Goal: Task Accomplishment & Management: Complete application form

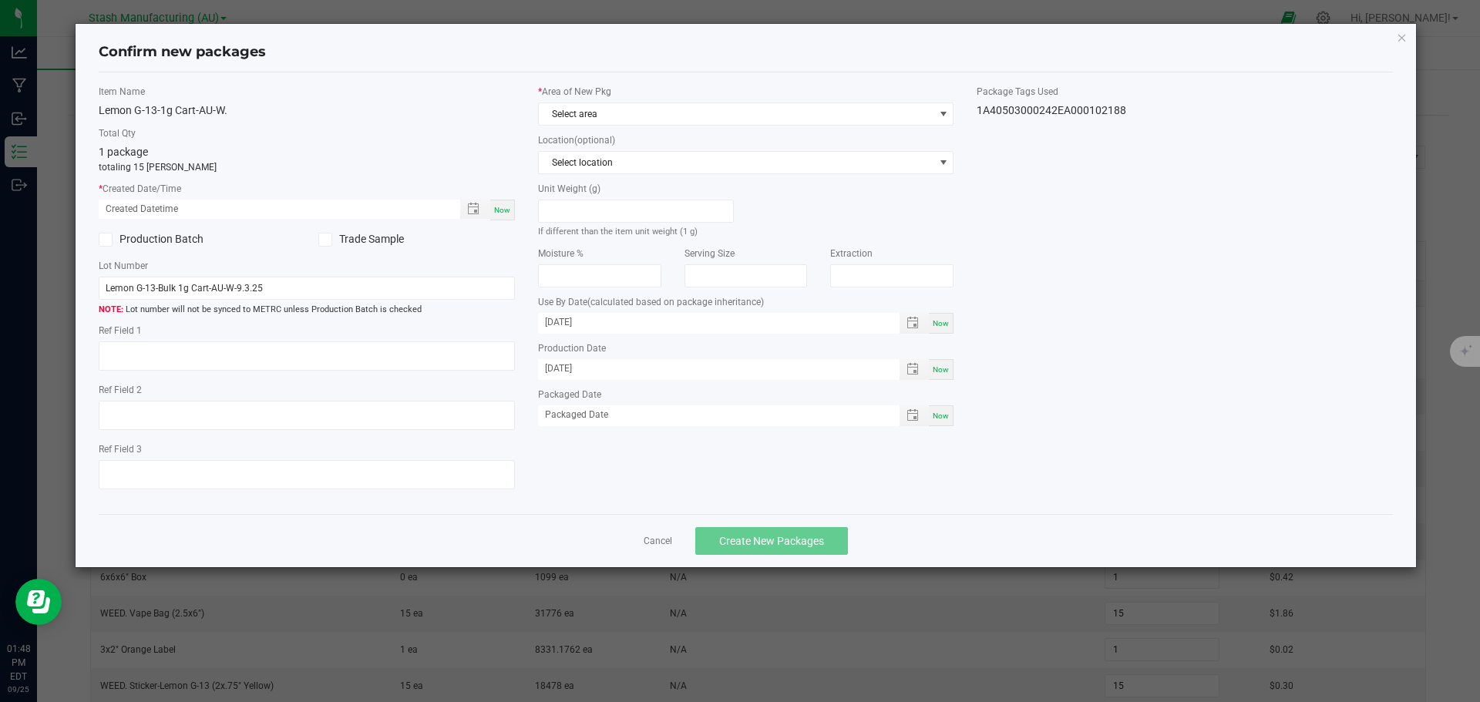
scroll to position [373, 0]
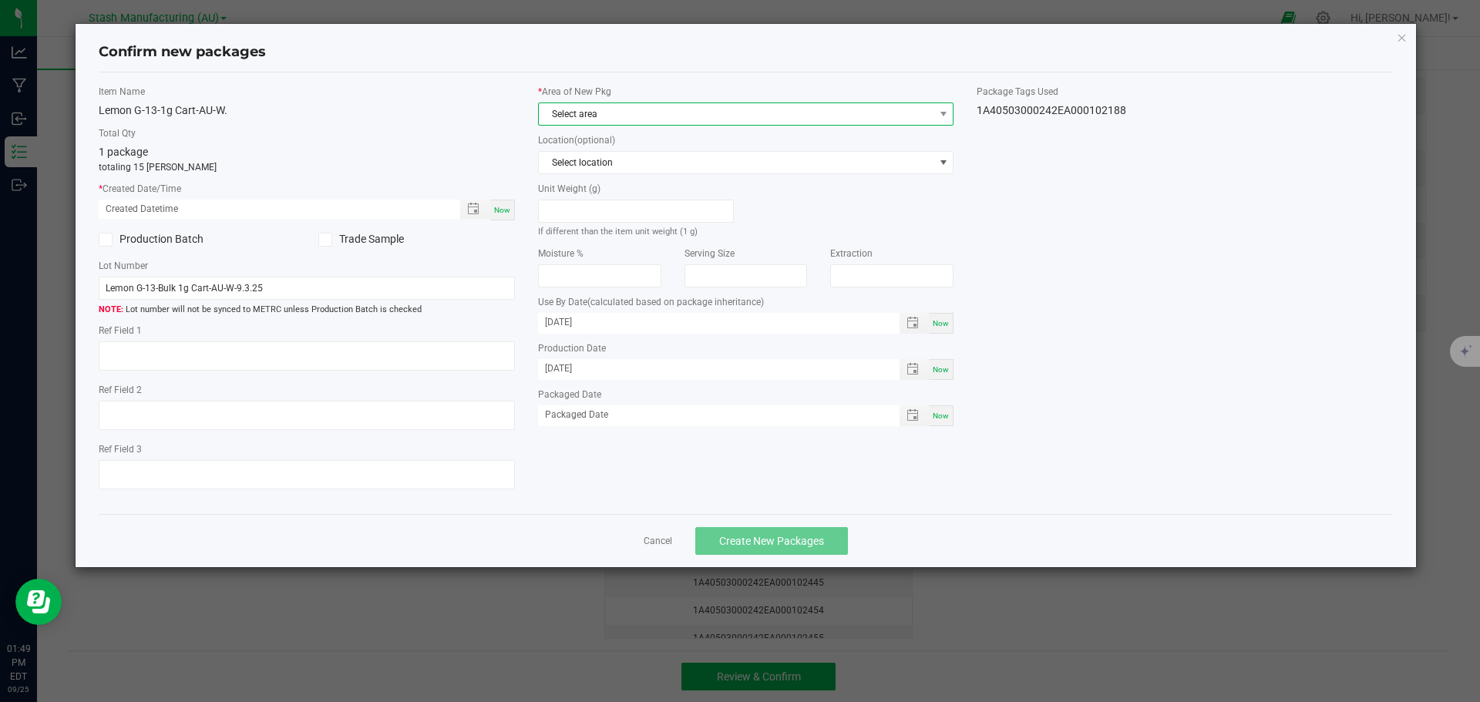
click at [772, 108] on span "Select area" at bounding box center [736, 114] width 395 height 22
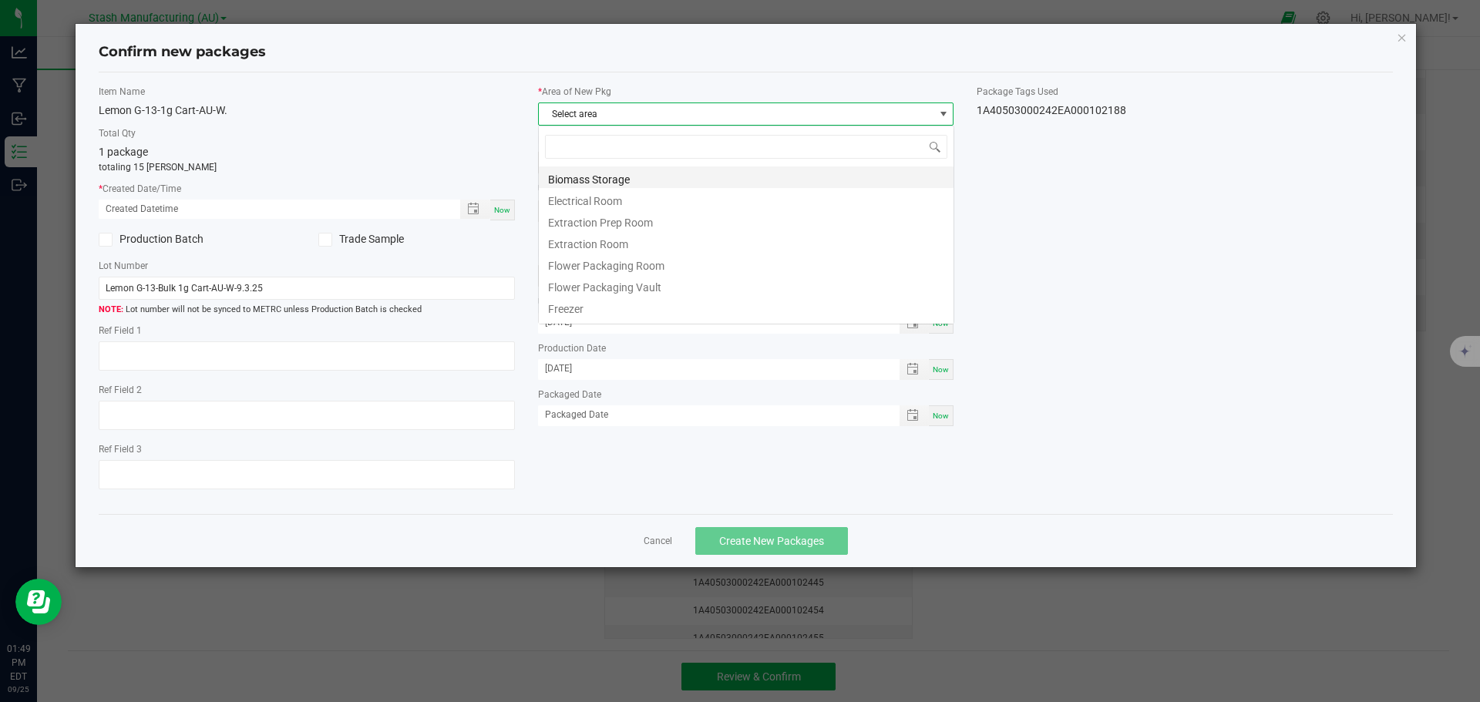
scroll to position [23, 416]
click at [662, 269] on li "Flower Packaging Room" at bounding box center [746, 264] width 415 height 22
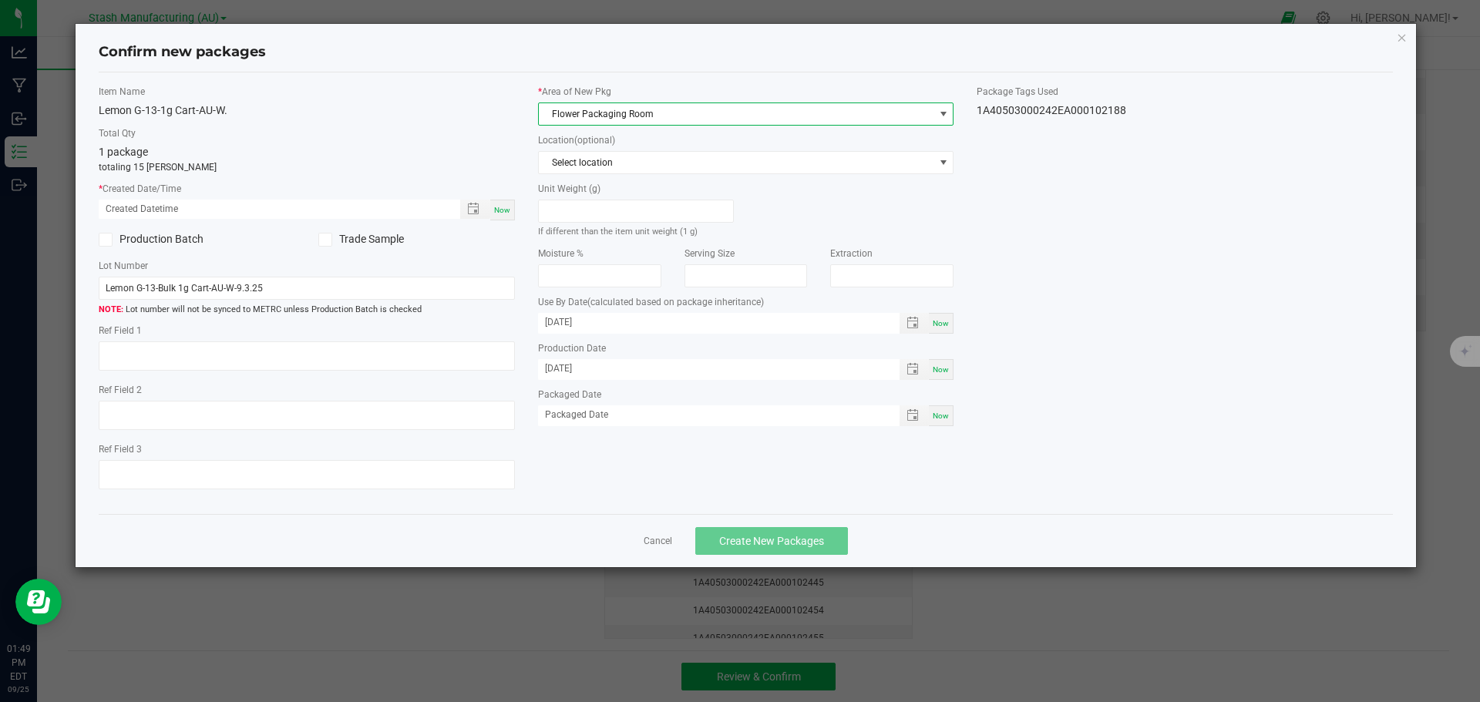
click at [940, 416] on span "Now" at bounding box center [941, 416] width 16 height 8
type input "[DATE]"
click at [513, 207] on div "Now" at bounding box center [502, 210] width 25 height 21
type input "09/25/2025 01:49 PM"
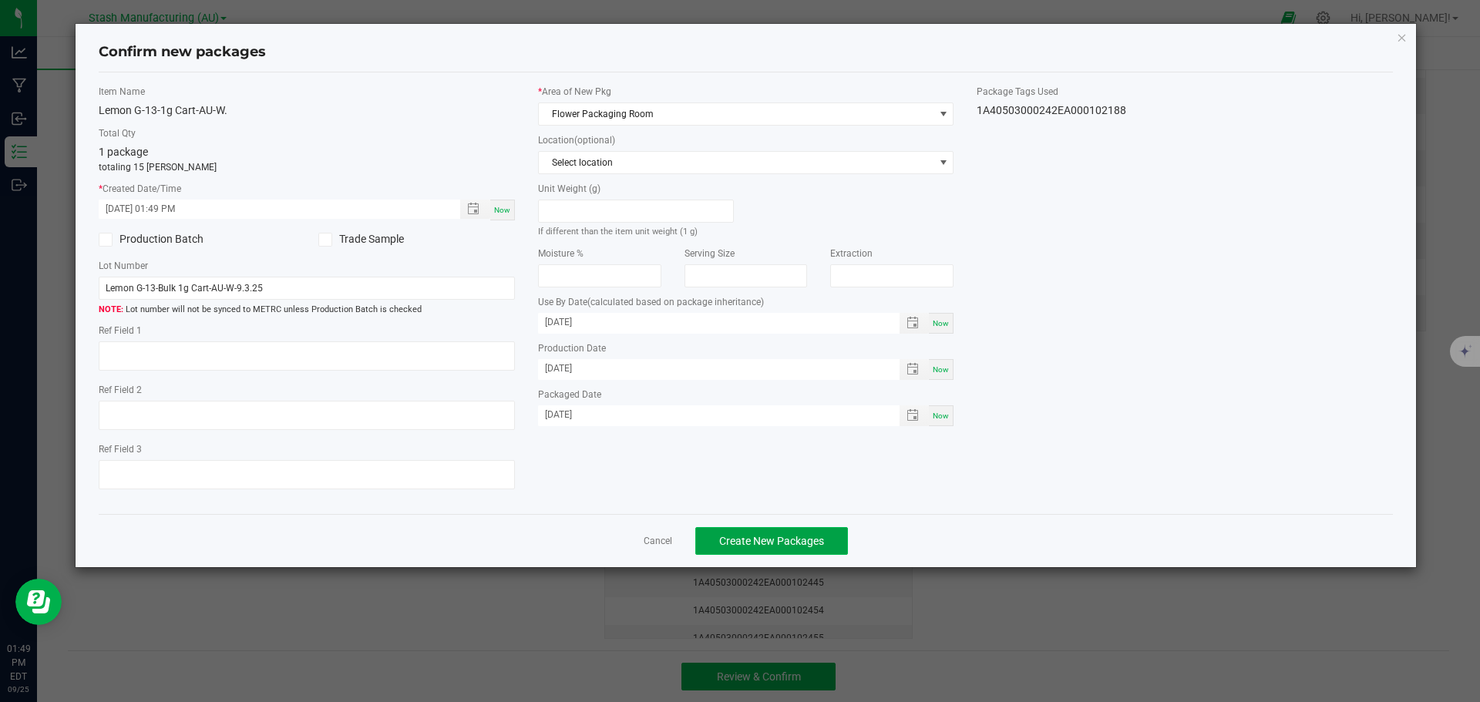
click at [737, 540] on span "Create New Packages" at bounding box center [771, 541] width 105 height 12
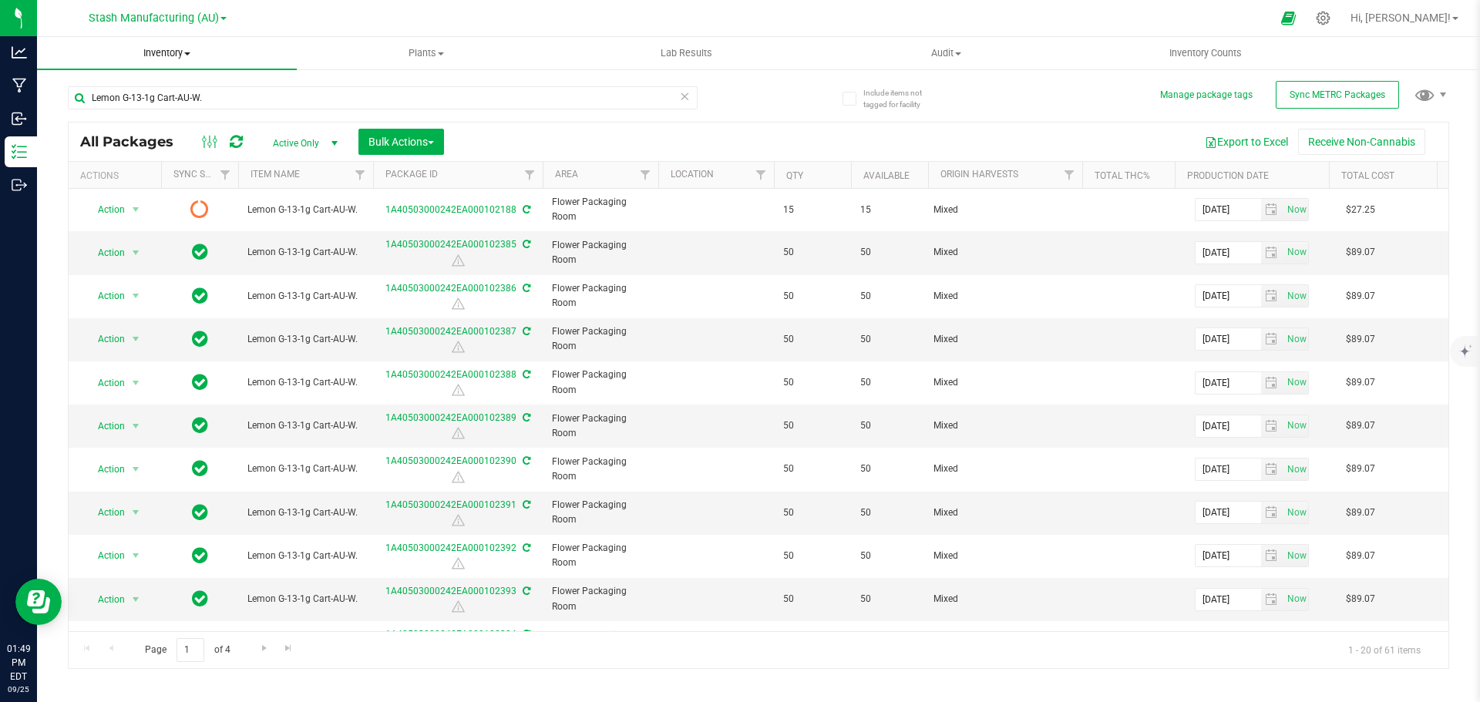
click at [181, 55] on span "Inventory" at bounding box center [167, 53] width 260 height 14
click at [148, 180] on span "From bill of materials" at bounding box center [107, 185] width 140 height 13
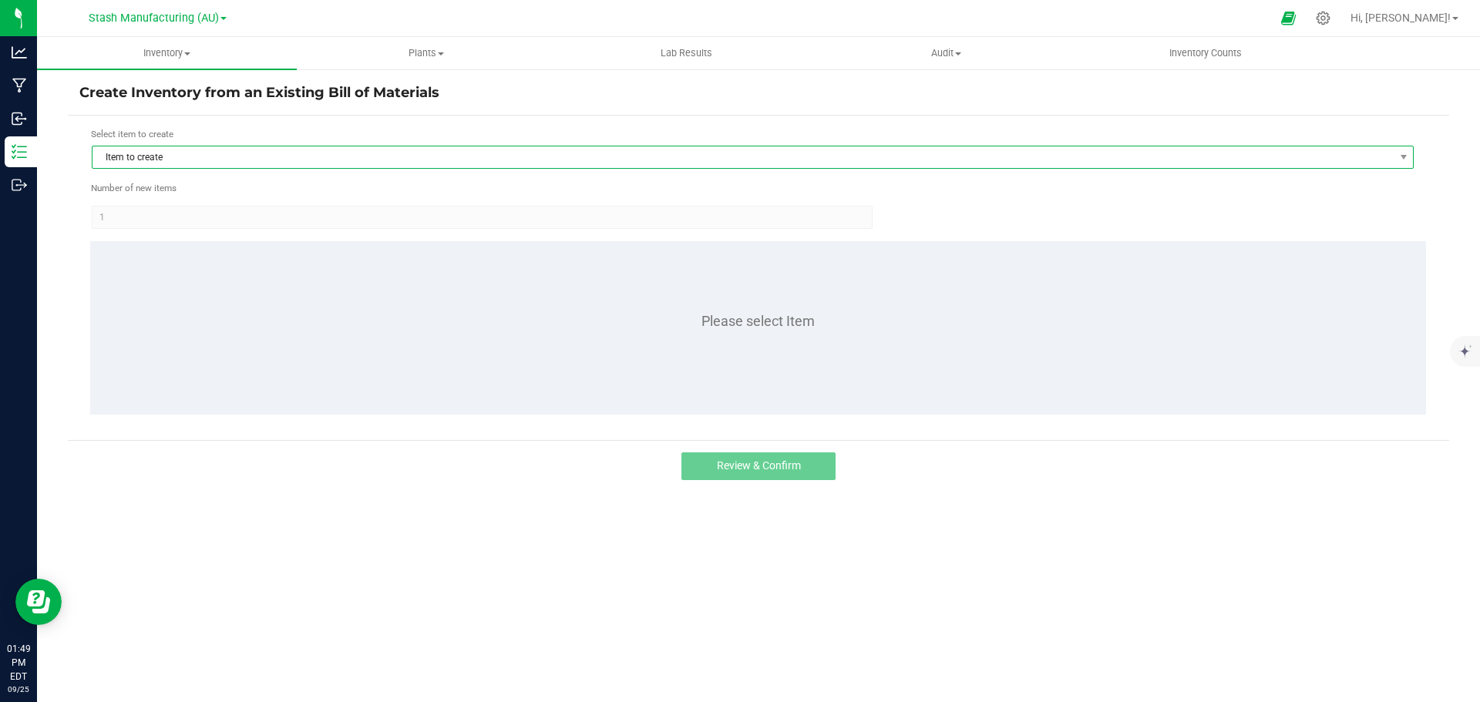
click at [207, 167] on span "Item to create" at bounding box center [743, 157] width 1301 height 22
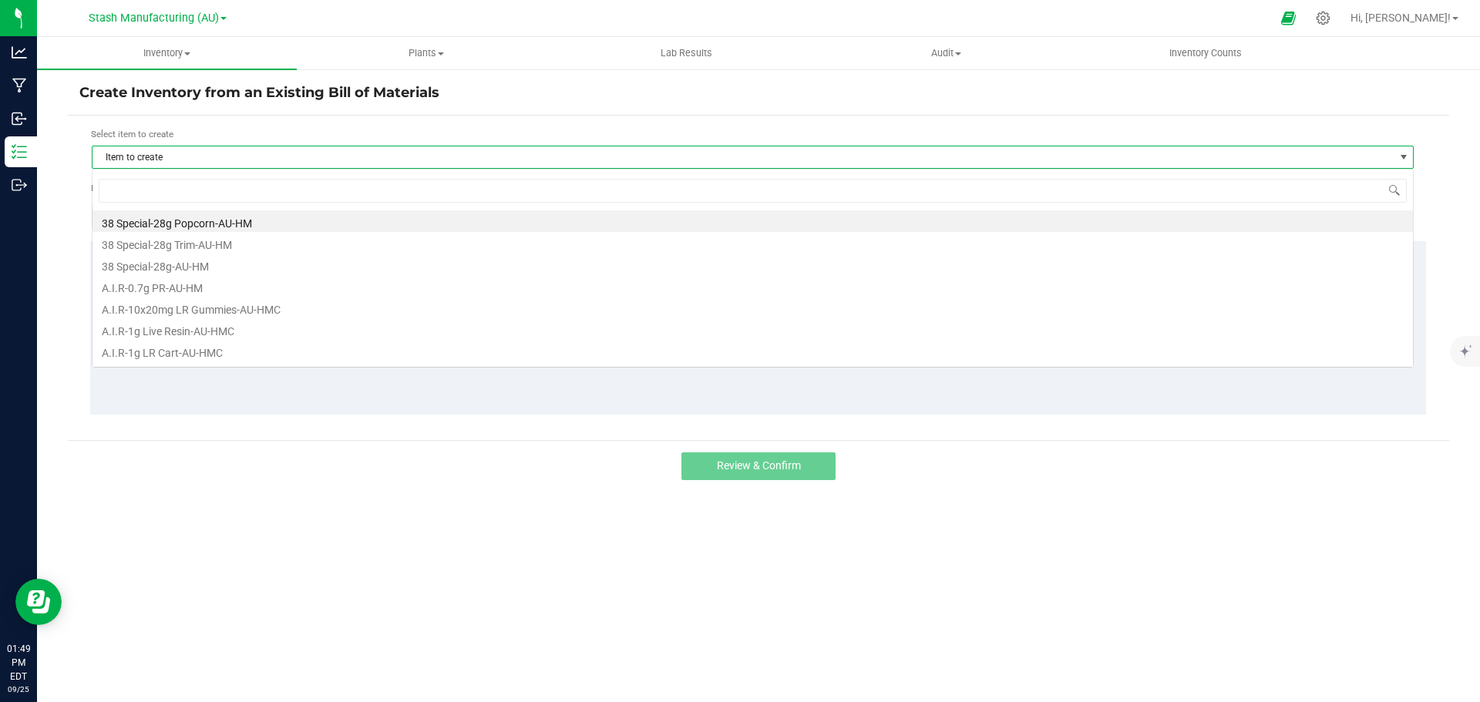
scroll to position [23, 1322]
type input "froze"
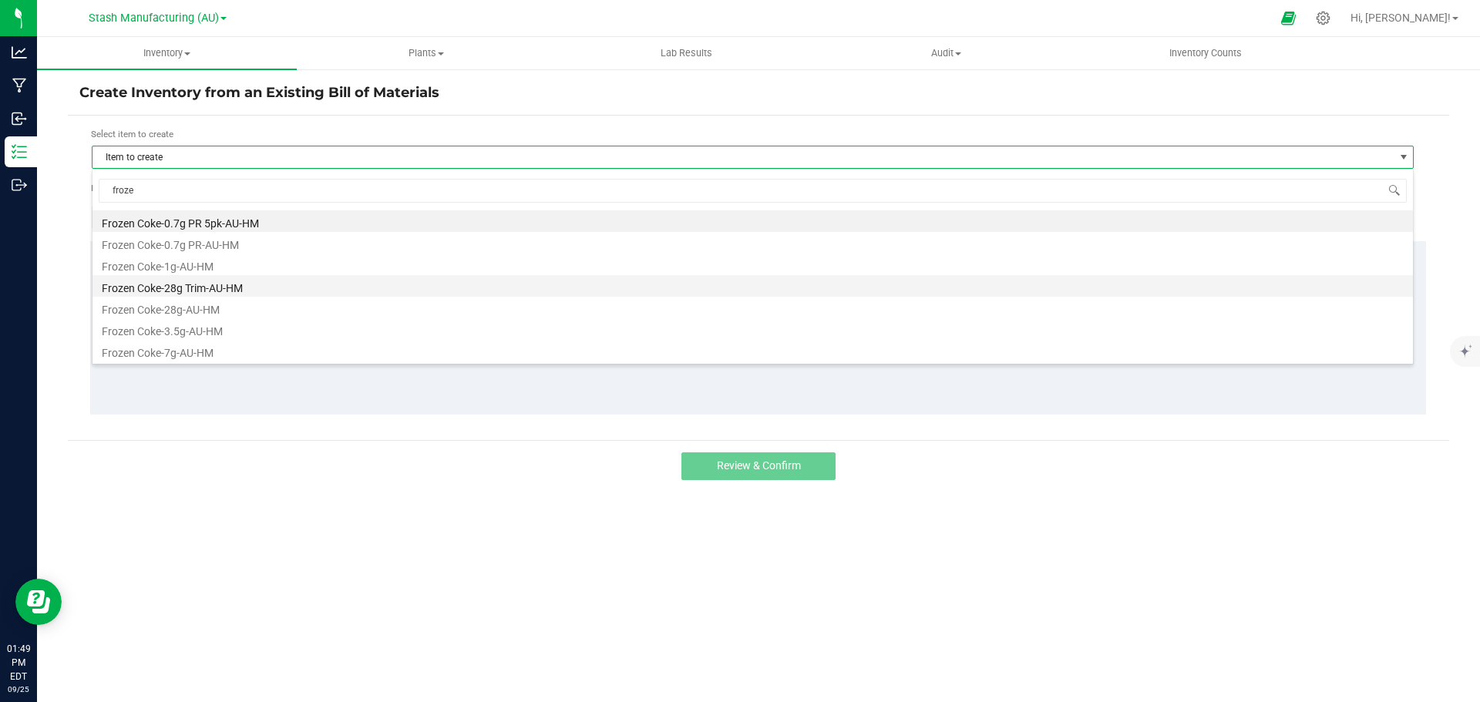
click at [164, 282] on li "Frozen Coke-28g Trim-AU-HM" at bounding box center [753, 286] width 1321 height 22
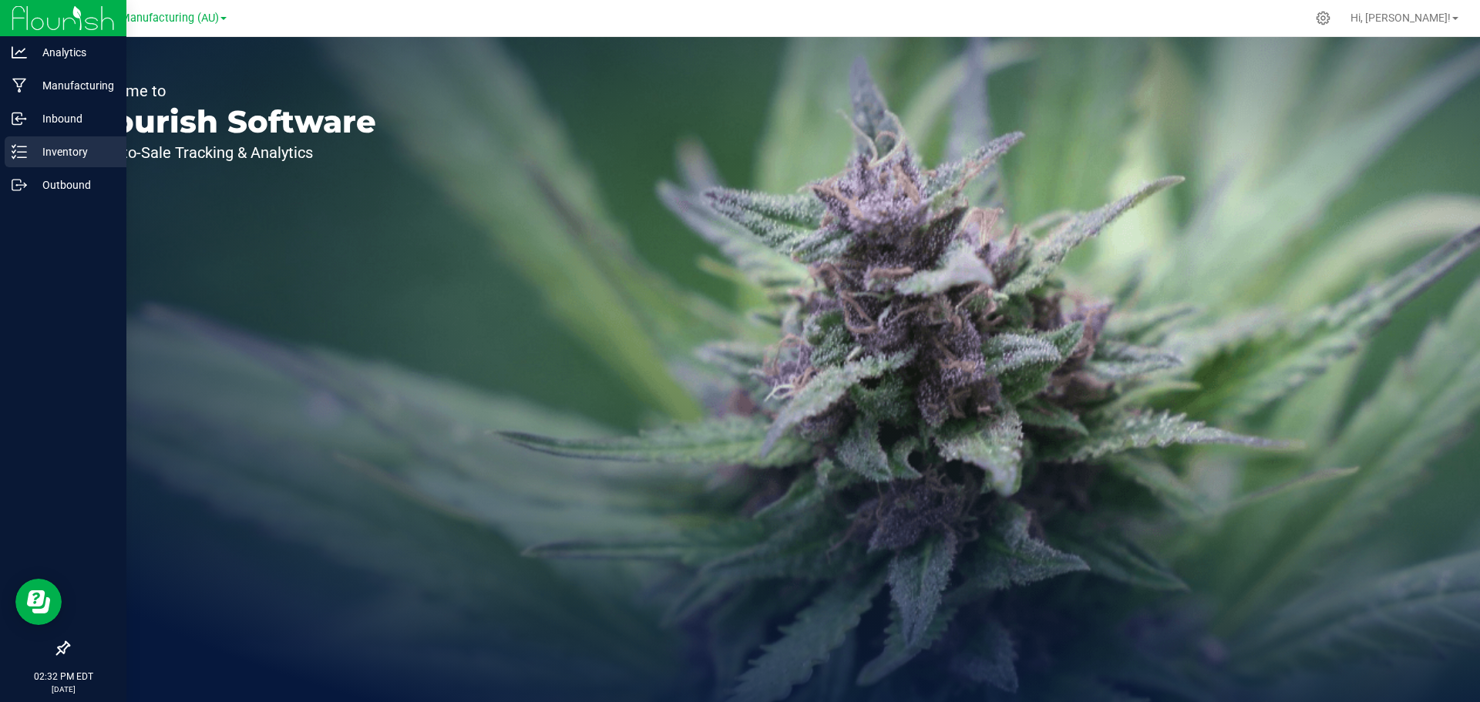
click at [22, 151] on icon at bounding box center [19, 151] width 15 height 15
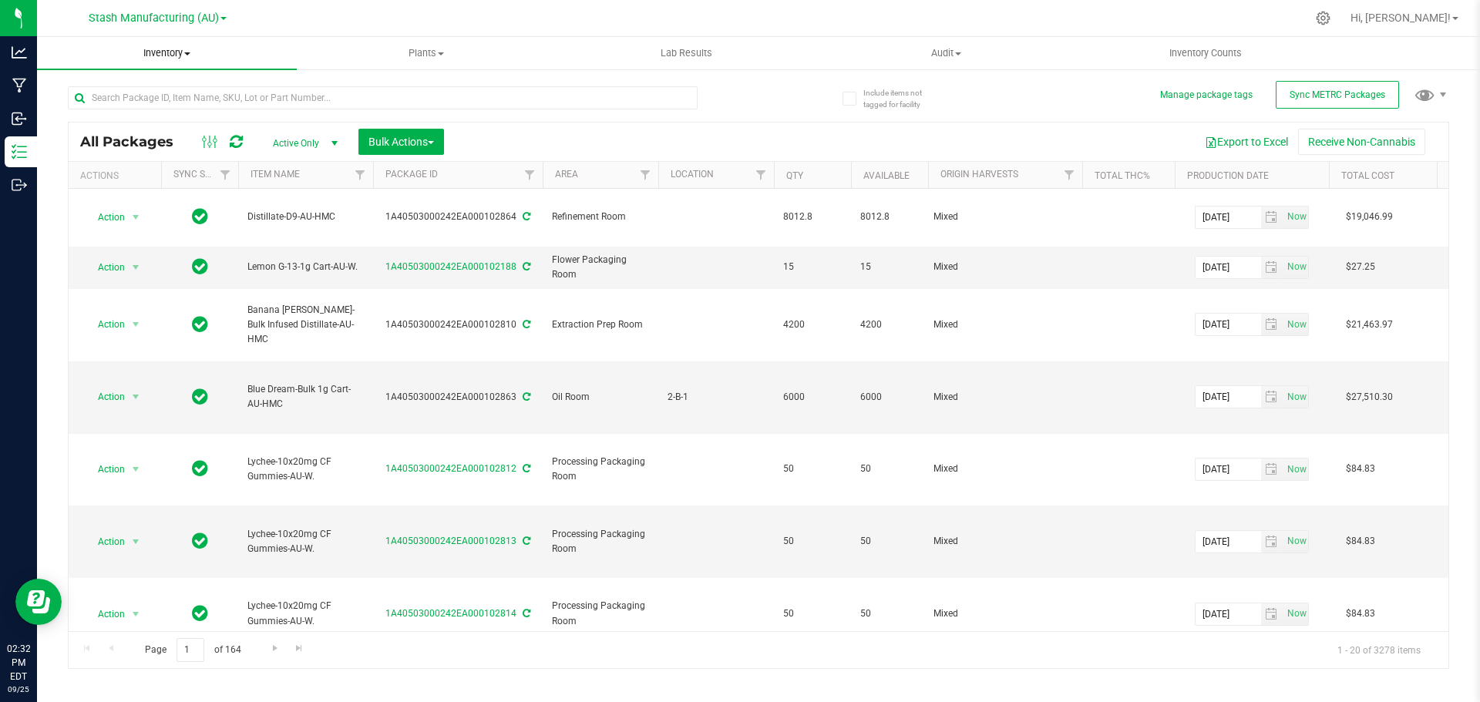
click at [185, 49] on span "Inventory" at bounding box center [167, 53] width 260 height 14
click at [194, 178] on li "From bill of materials" at bounding box center [167, 186] width 260 height 19
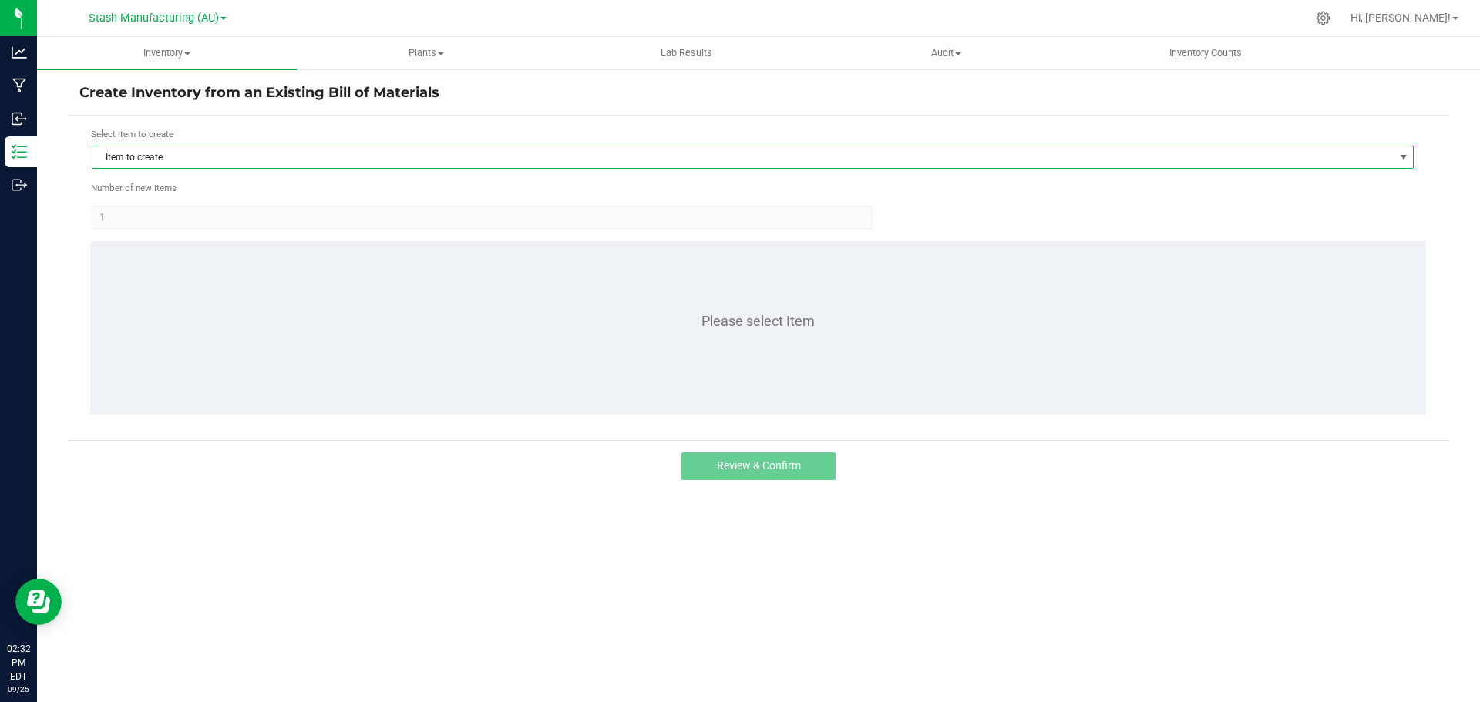
click at [241, 154] on span "Item to create" at bounding box center [743, 157] width 1301 height 22
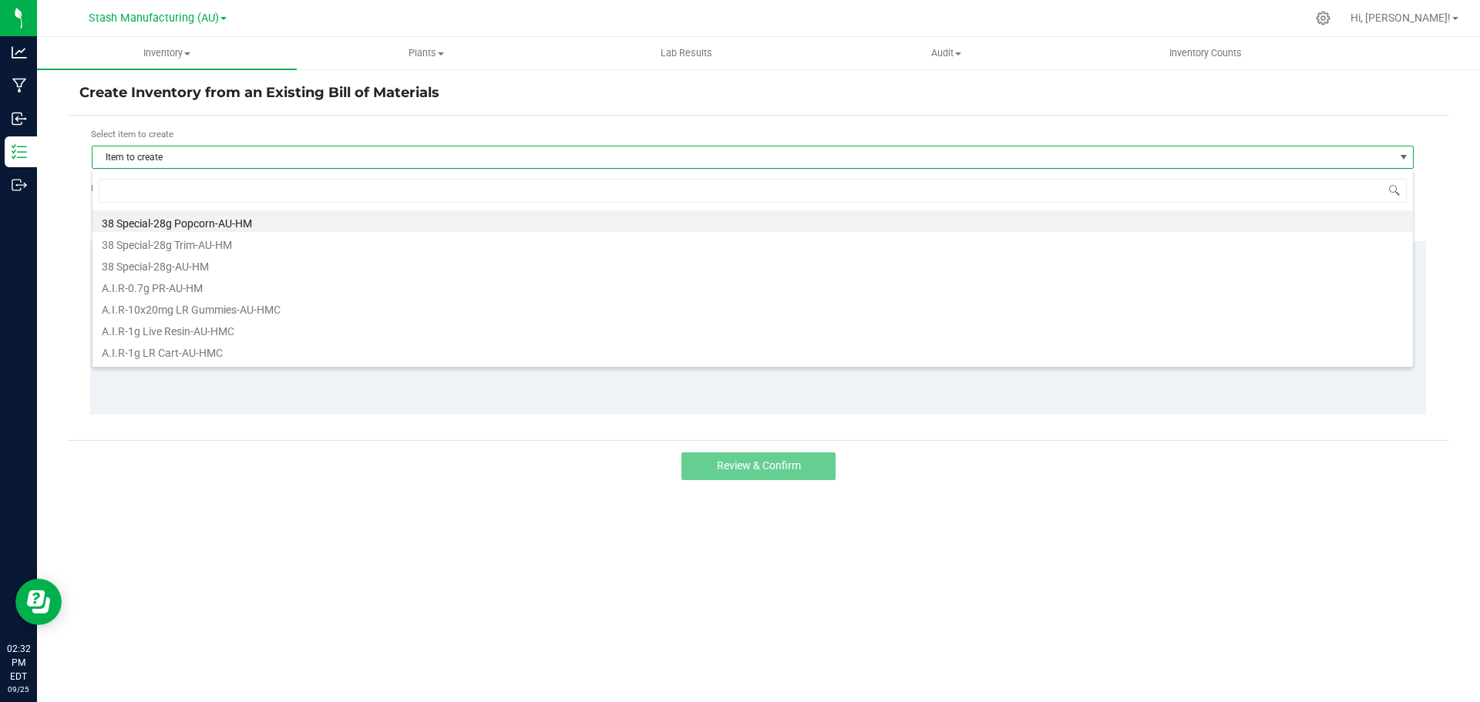
scroll to position [23, 1322]
type input "frozen coke"
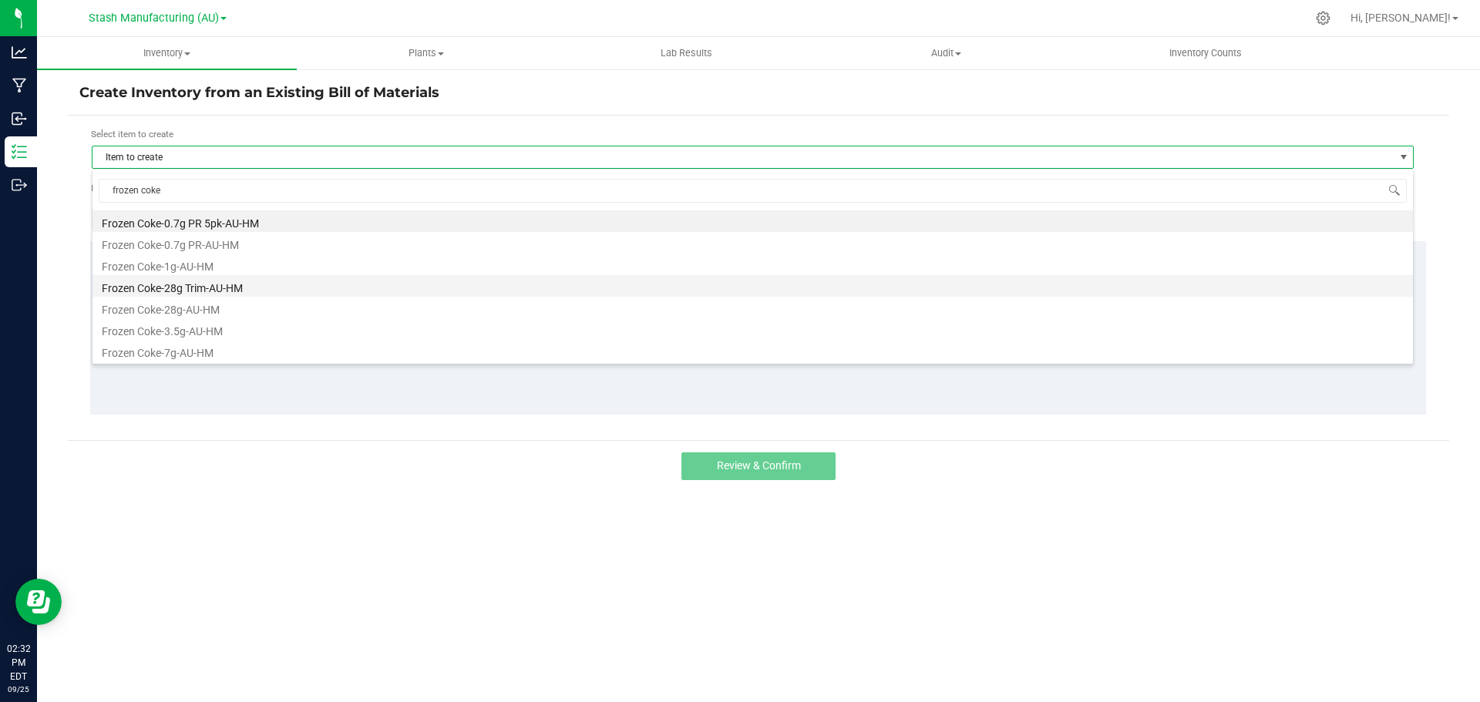
click at [216, 295] on li "Frozen Coke-28g Trim-AU-HM" at bounding box center [753, 286] width 1321 height 22
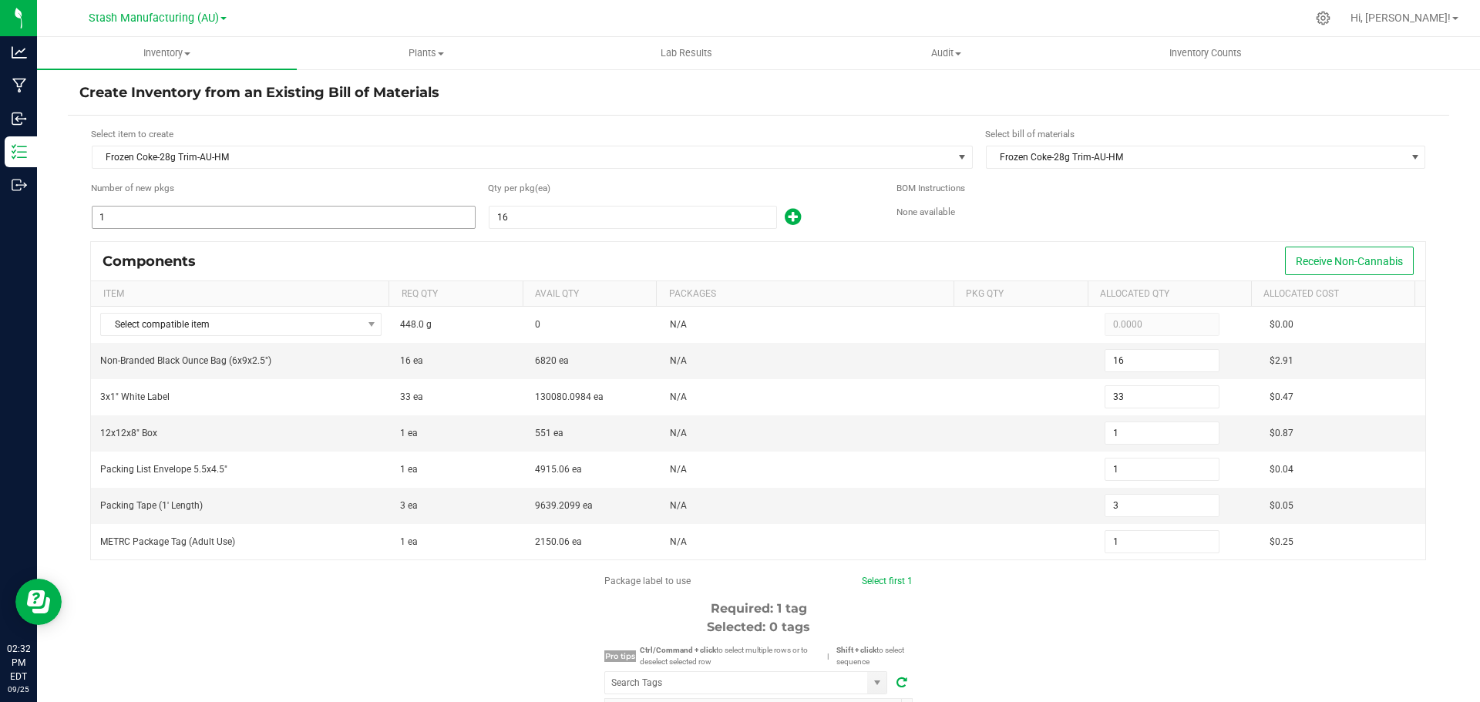
click at [248, 227] on input "1" at bounding box center [284, 218] width 382 height 22
type input "4"
type input "64"
type input "132"
type input "4"
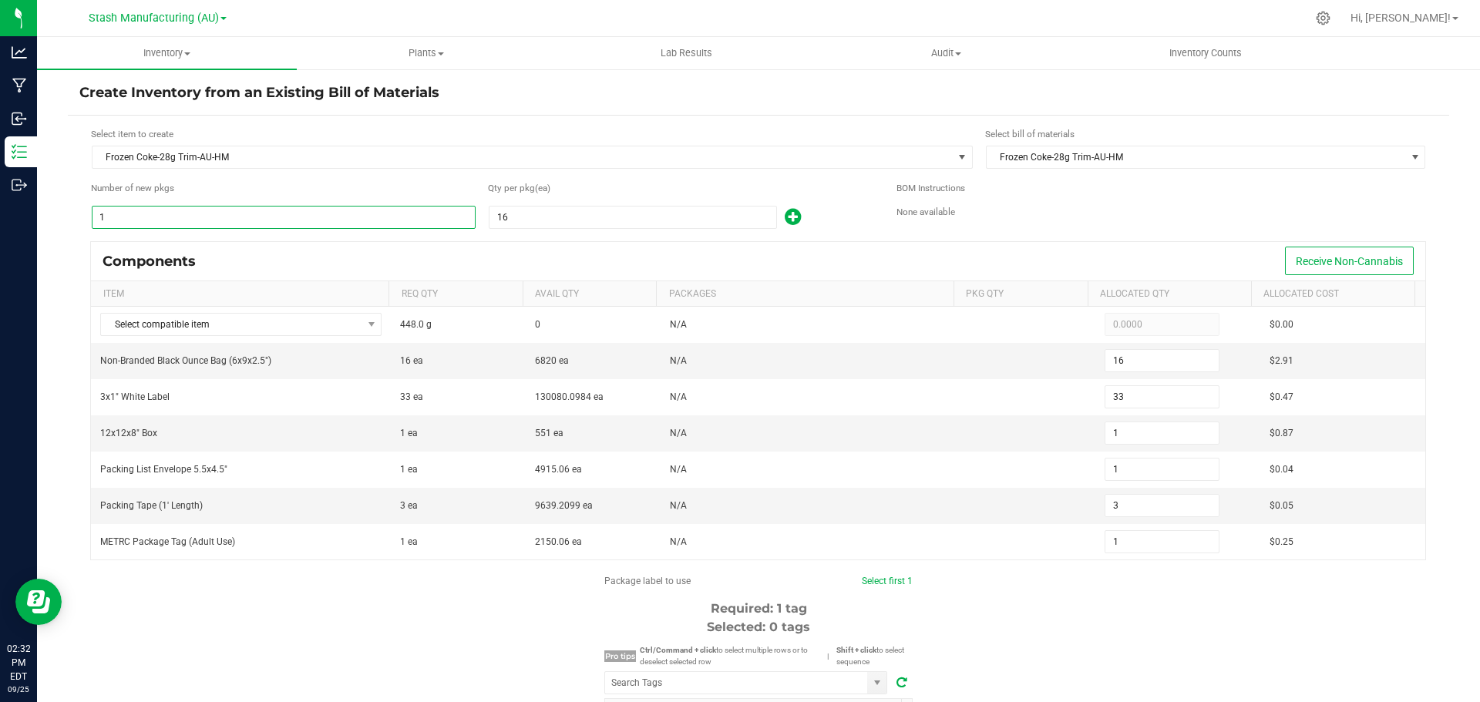
type input "4"
type input "12"
type input "4"
type input "40"
type input "640"
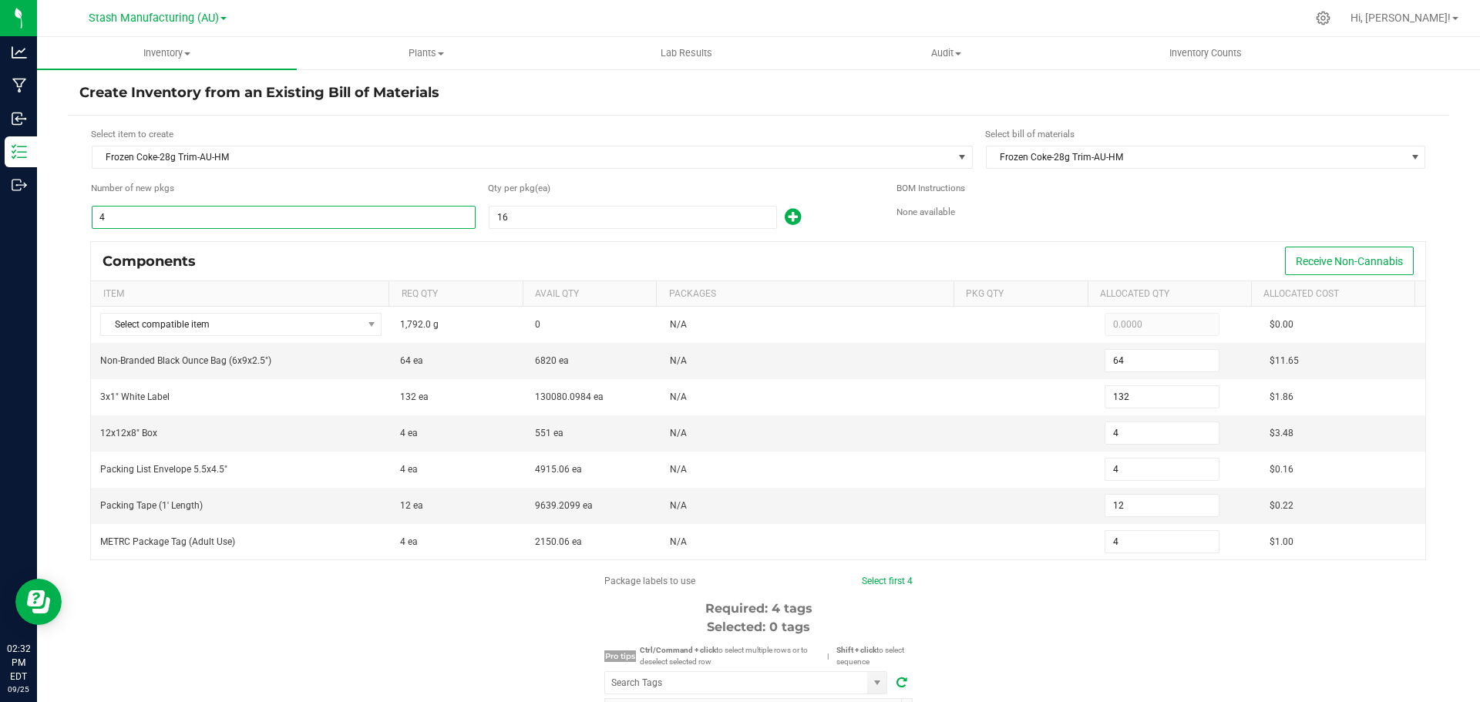
type input "1,320"
type input "40"
type input "120"
type input "40"
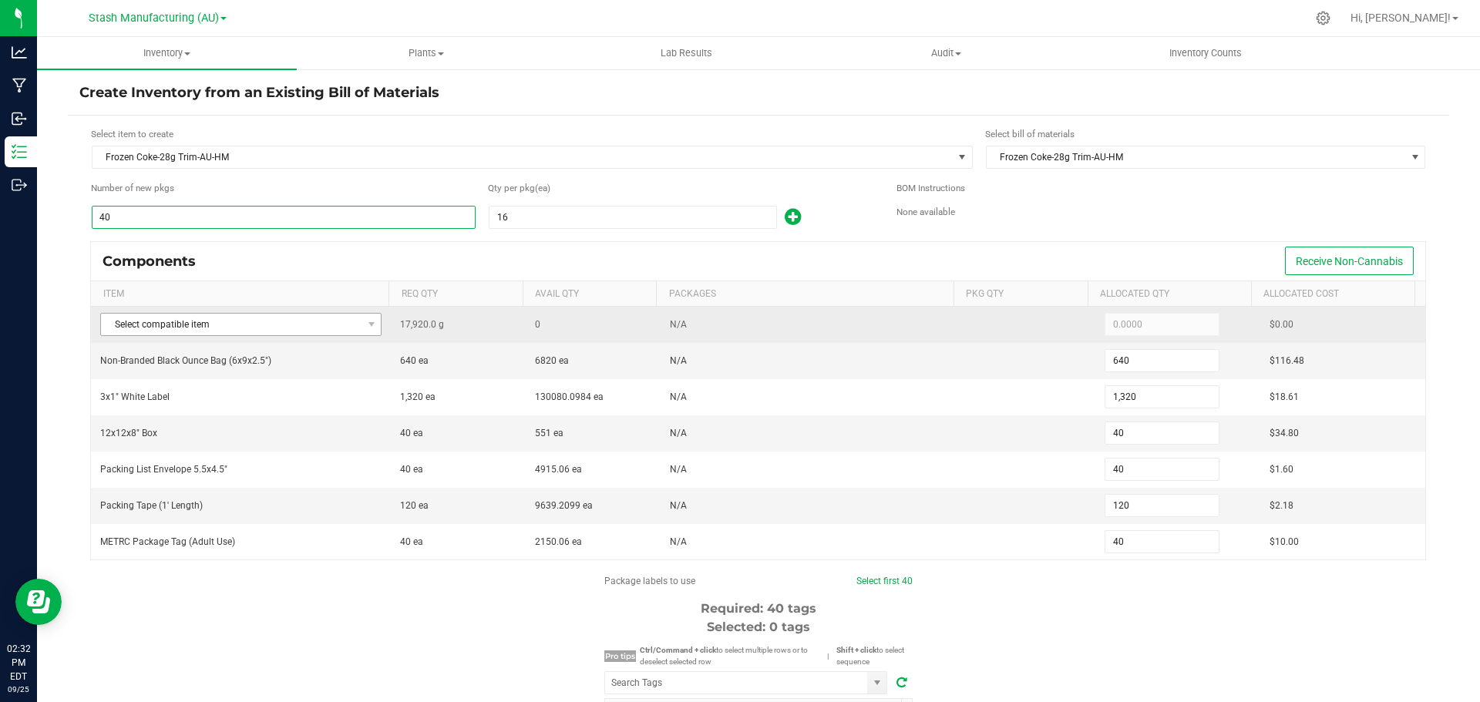
type input "40"
click at [146, 321] on span "Select compatible item" at bounding box center [231, 325] width 261 height 22
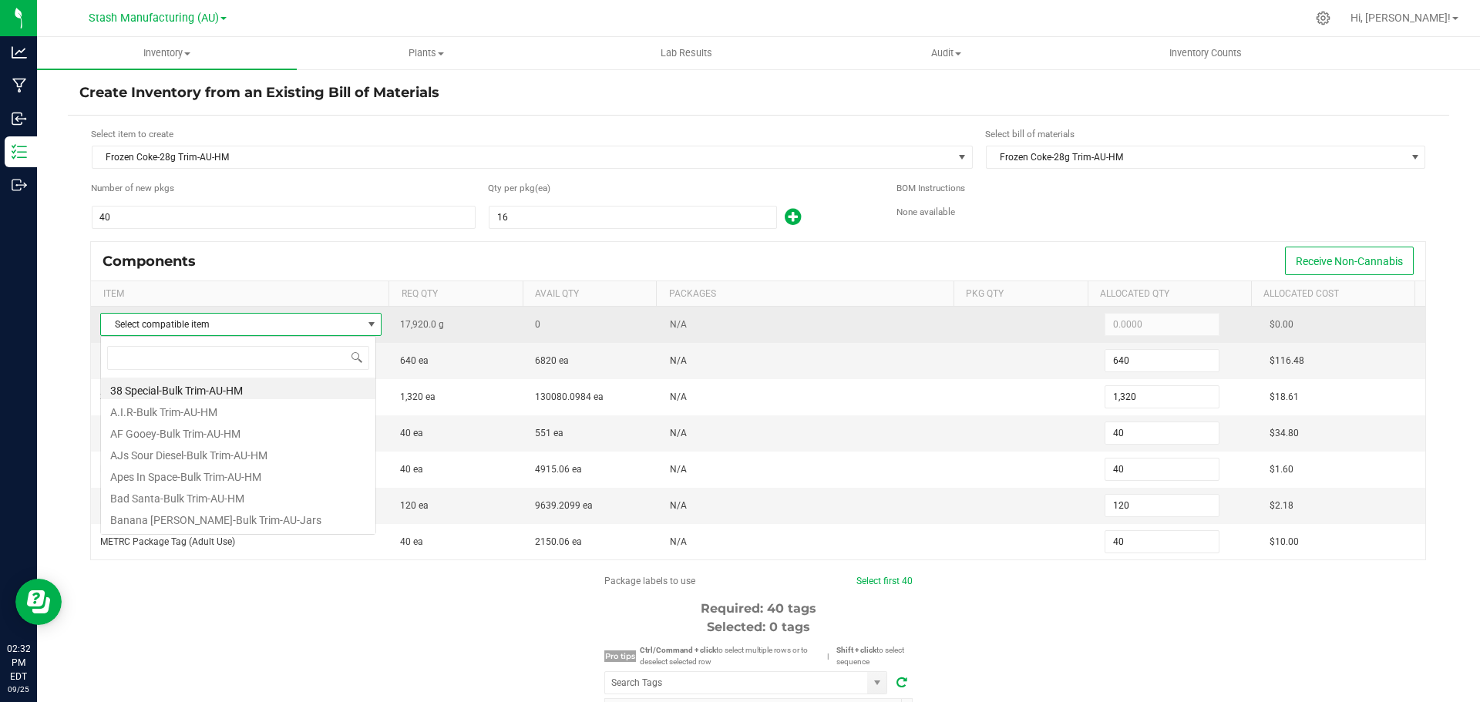
scroll to position [23, 276]
type input "frozen"
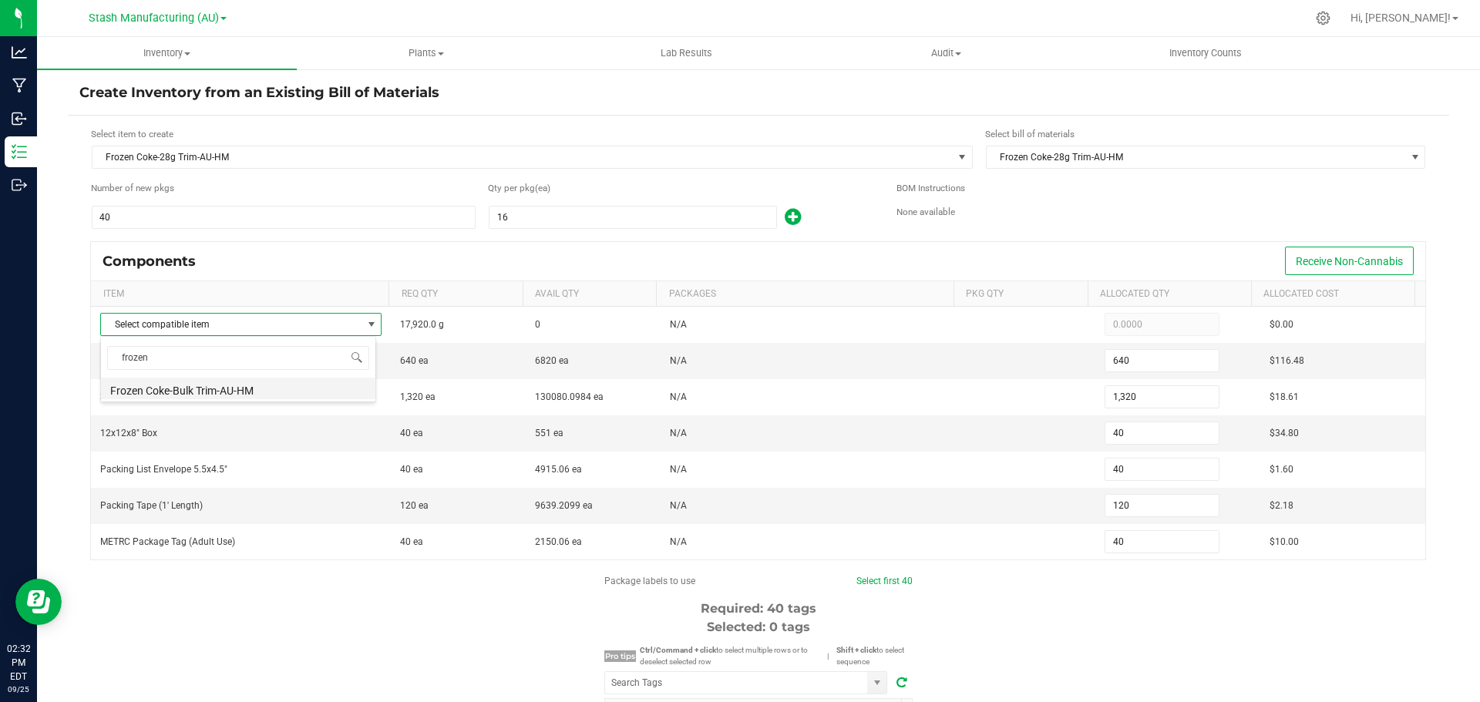
click at [153, 391] on li "Frozen Coke-Bulk Trim-AU-HM" at bounding box center [238, 389] width 274 height 22
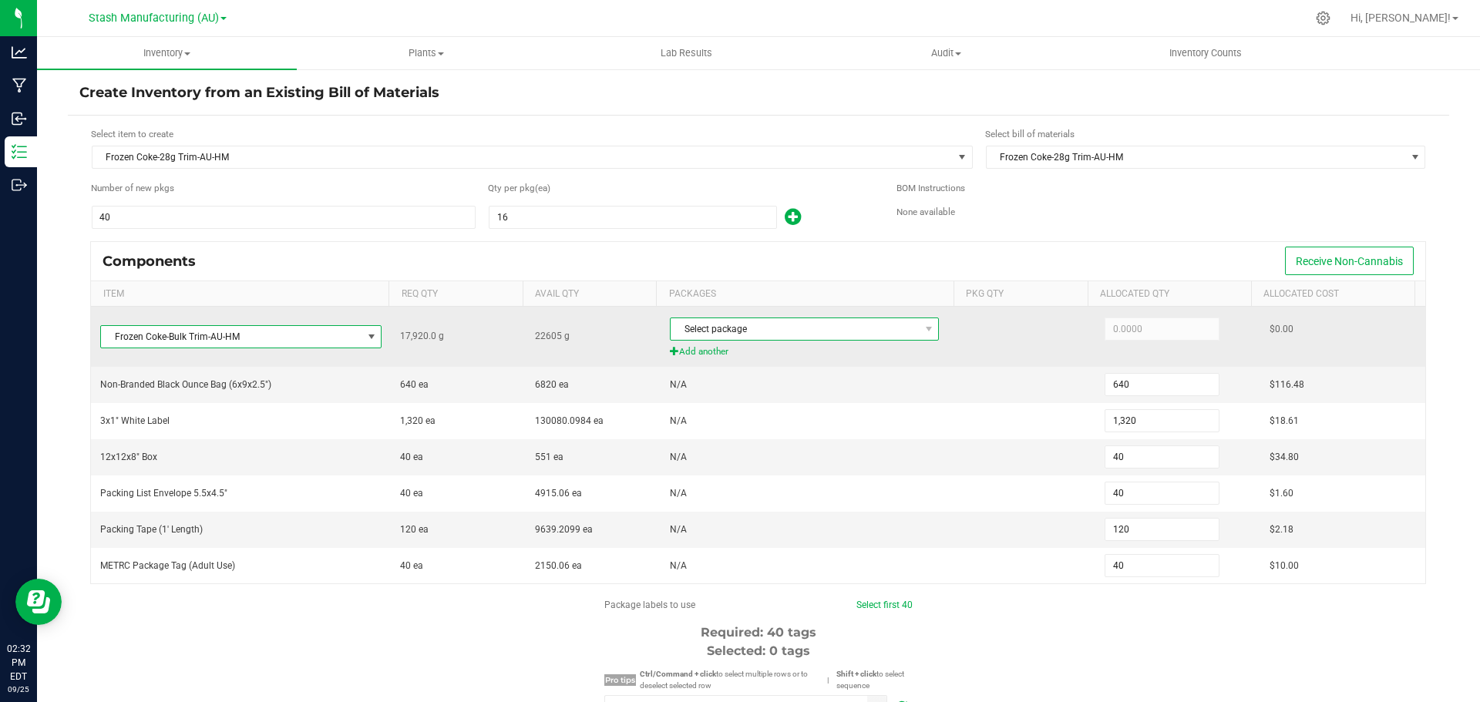
click at [712, 331] on span "Select package" at bounding box center [795, 329] width 248 height 22
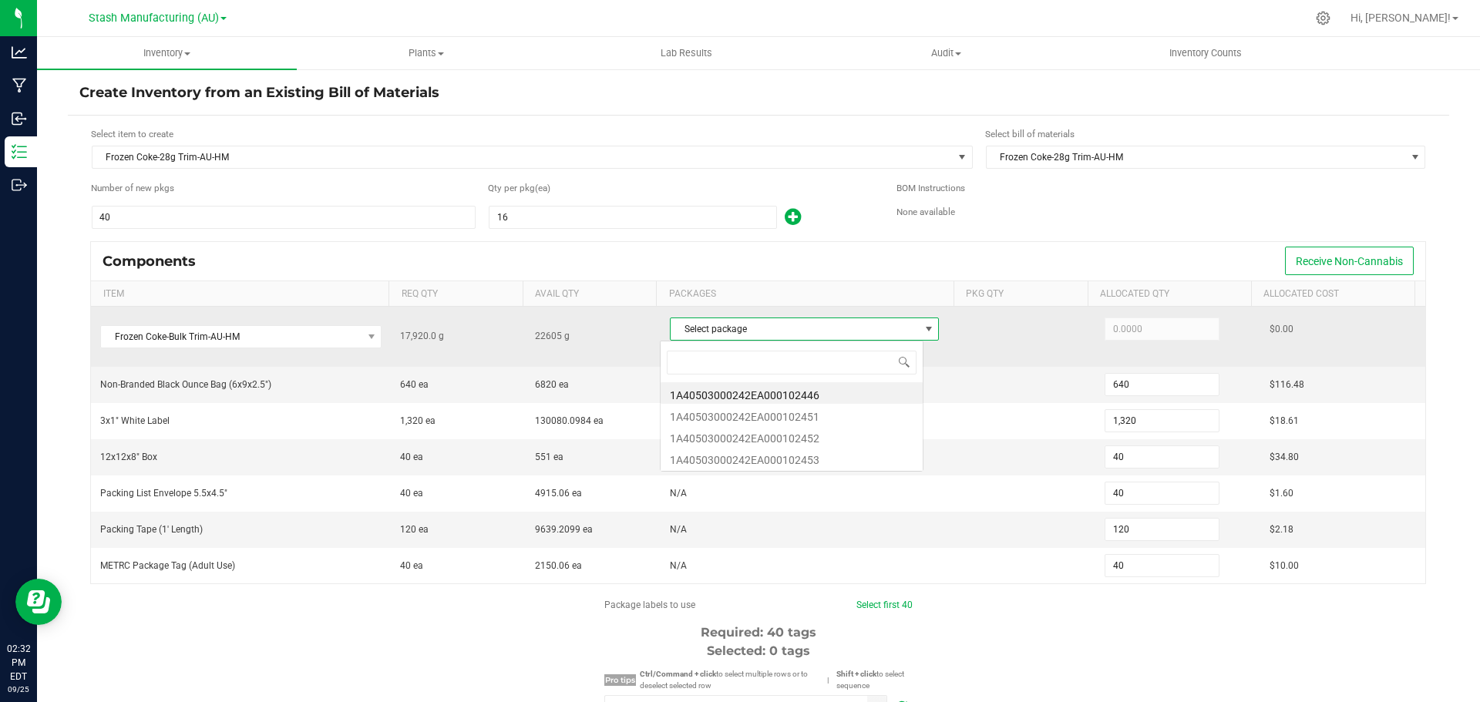
scroll to position [23, 264]
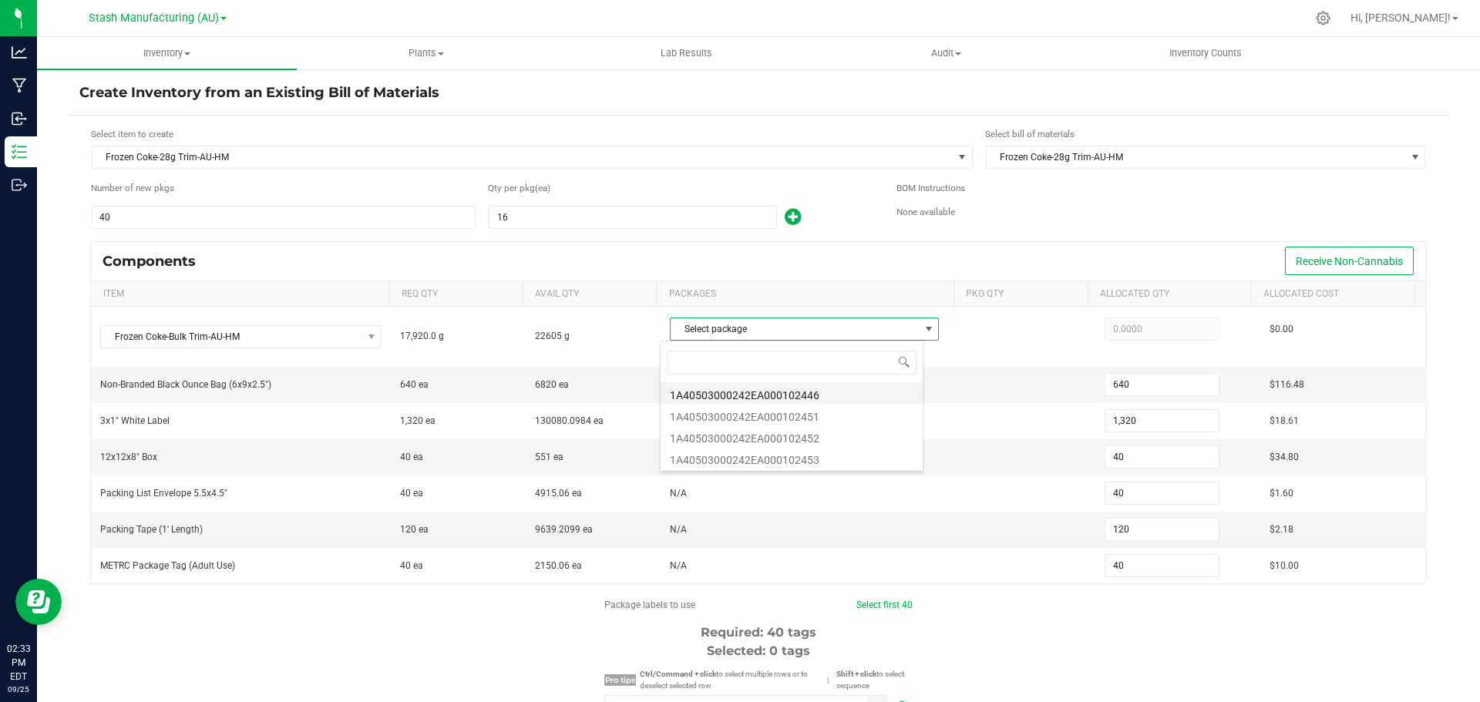
click at [839, 394] on li "1A40503000242EA000102446" at bounding box center [792, 393] width 262 height 22
type input "17,920.0000"
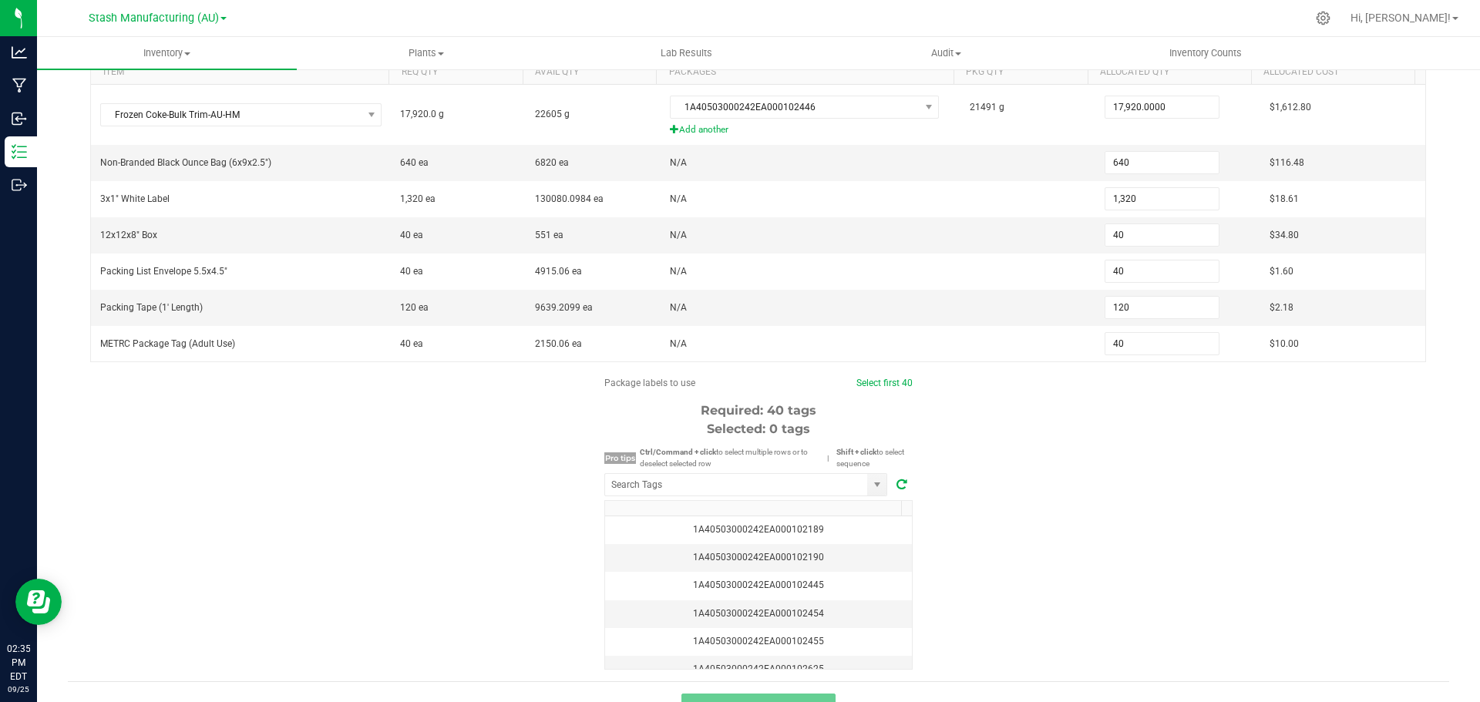
scroll to position [231, 0]
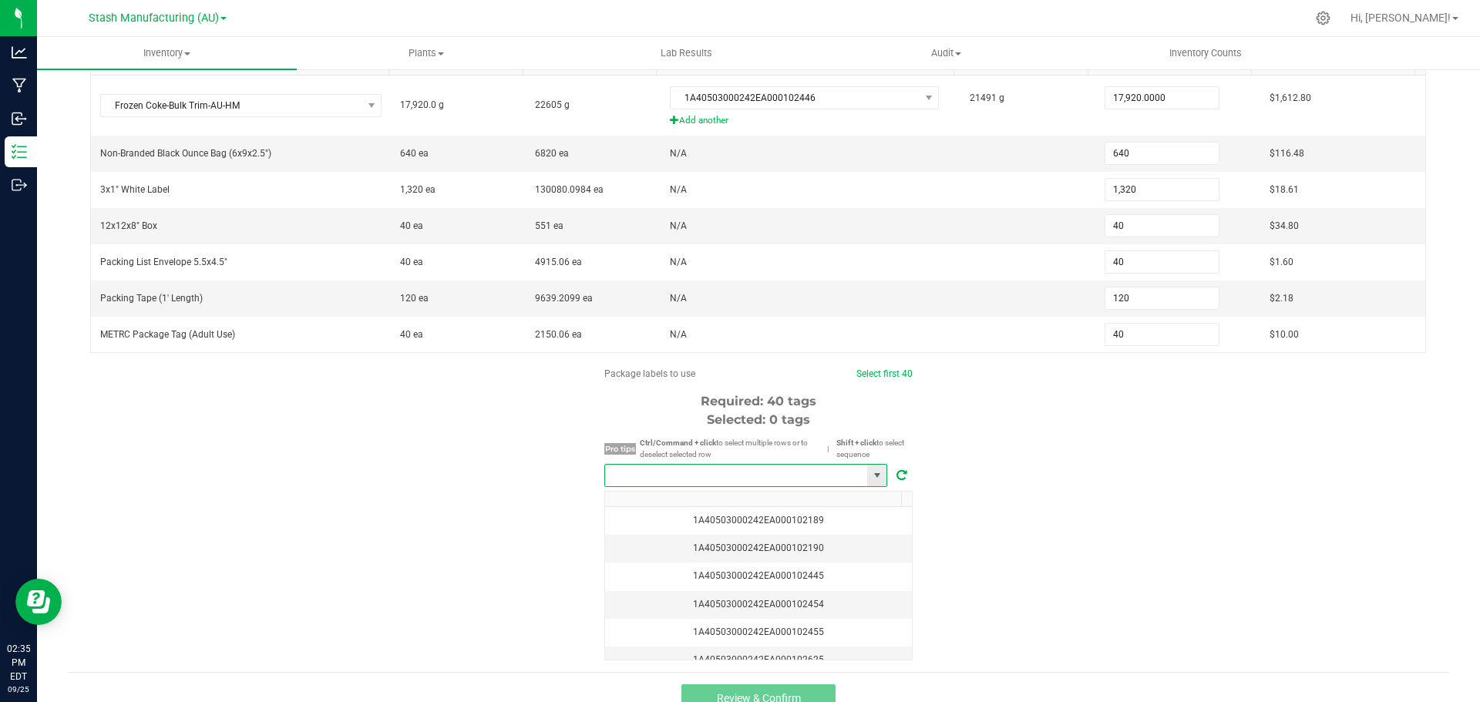
click at [701, 472] on input "NO DATA FOUND" at bounding box center [736, 476] width 262 height 22
click at [772, 503] on li "1A40503000242EA000102865" at bounding box center [740, 504] width 281 height 26
type input "1A40503000242EA000102865"
click at [893, 369] on link "Select first 40" at bounding box center [883, 373] width 56 height 11
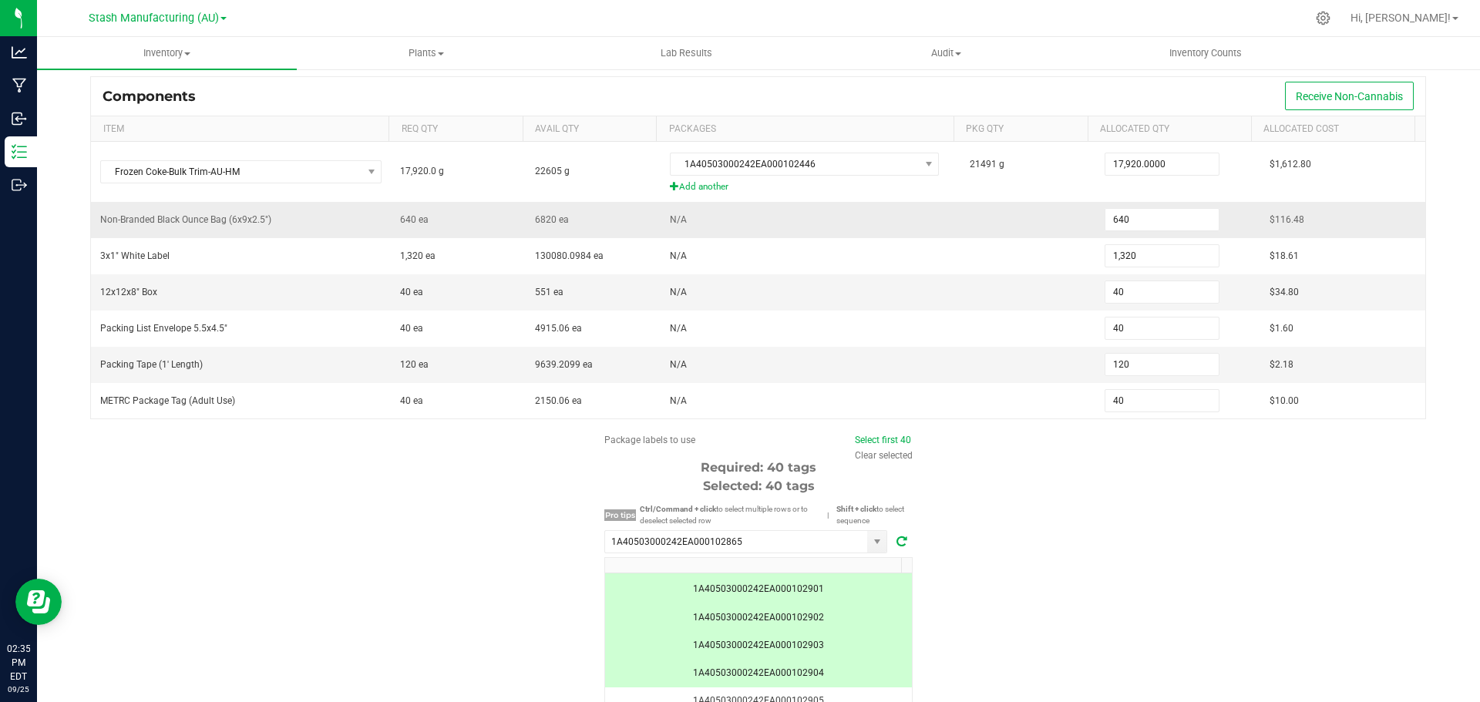
scroll to position [0, 0]
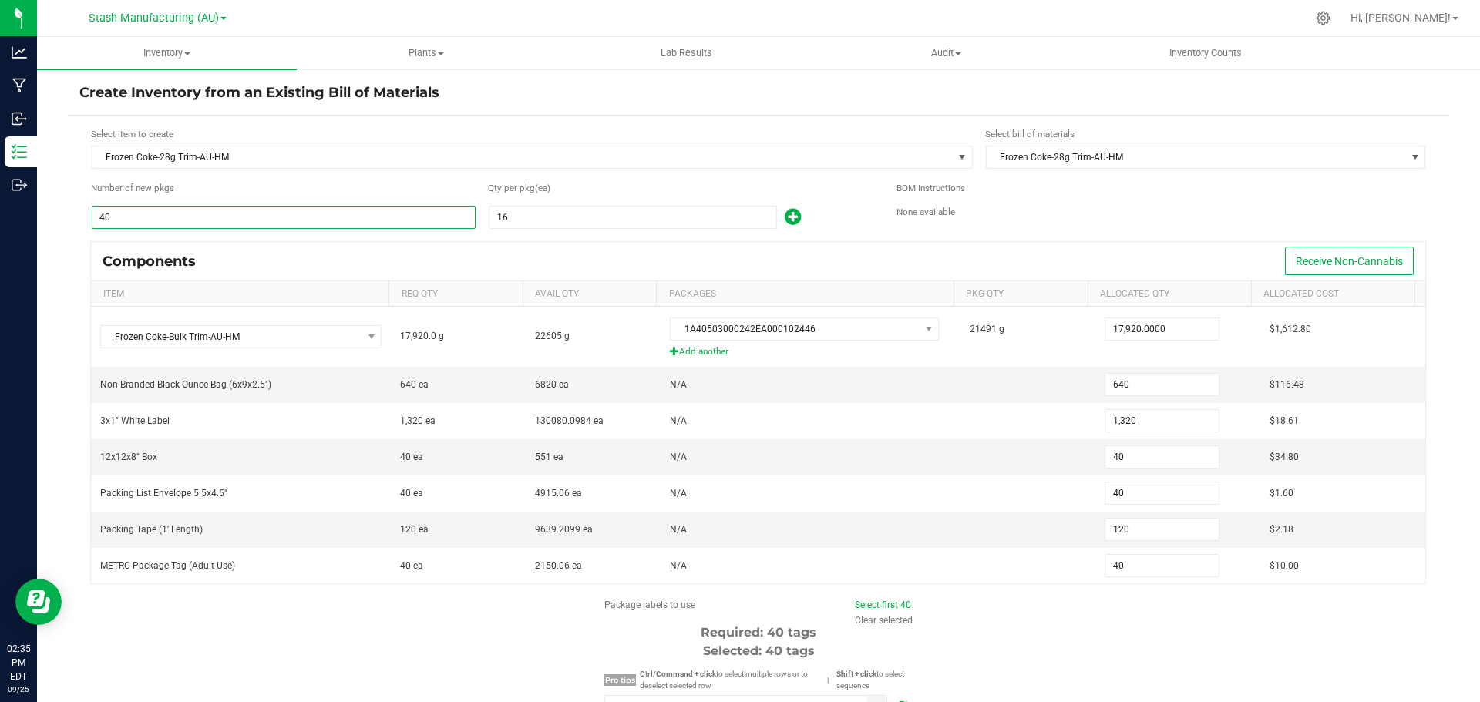
click at [282, 219] on input "40" at bounding box center [284, 218] width 382 height 22
type input "4"
type input "64"
type input "132"
type input "4"
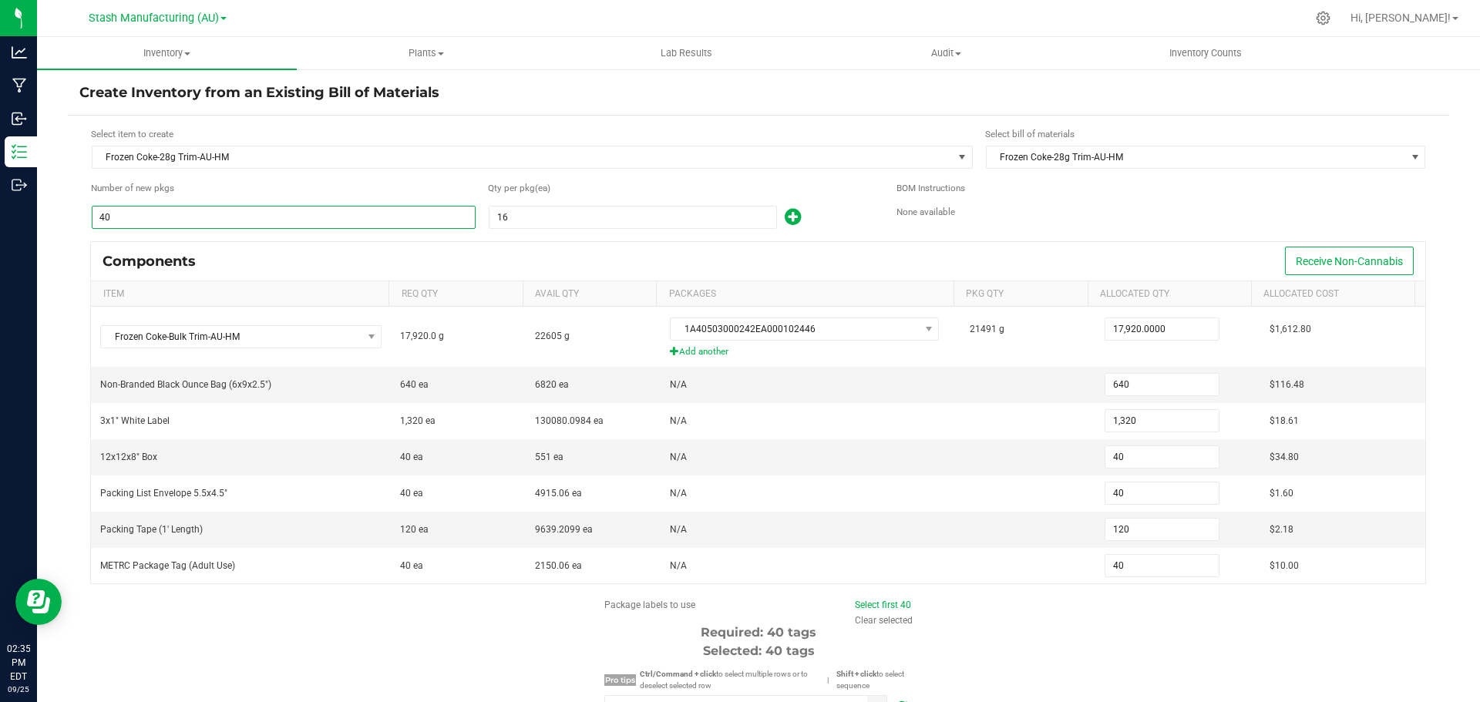
type input "4"
type input "12"
type input "4"
type input "41"
type input "656"
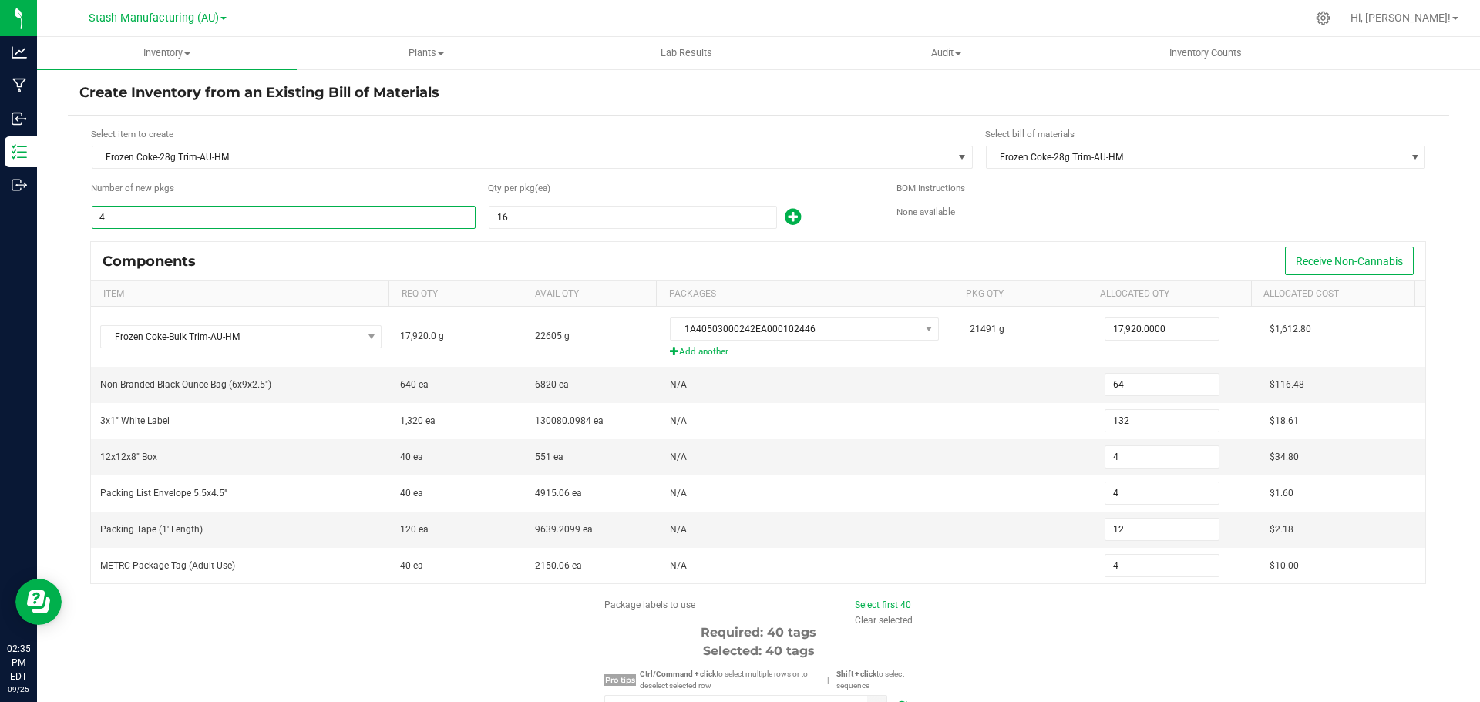
type input "1,353"
type input "41"
type input "123"
type input "41"
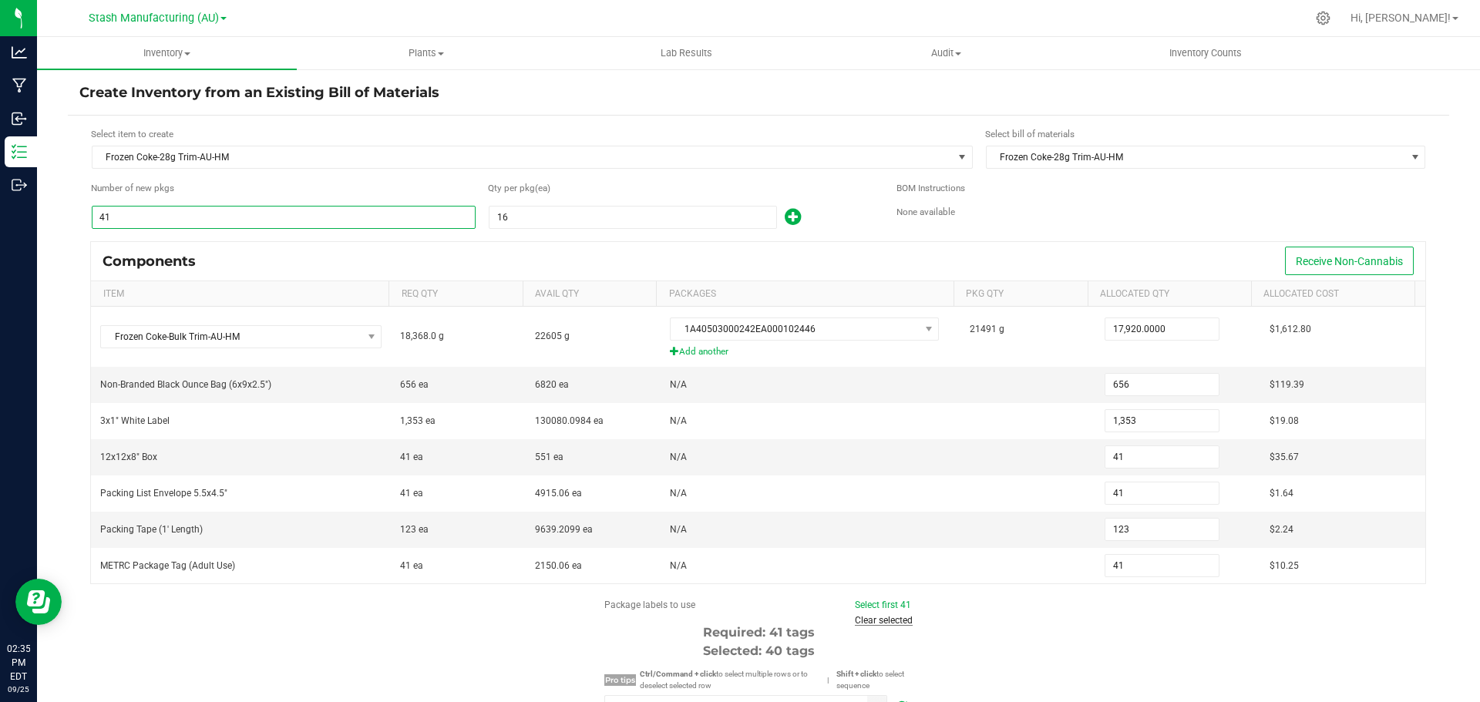
type input "41"
click at [855, 622] on link "Clear selected" at bounding box center [884, 620] width 58 height 11
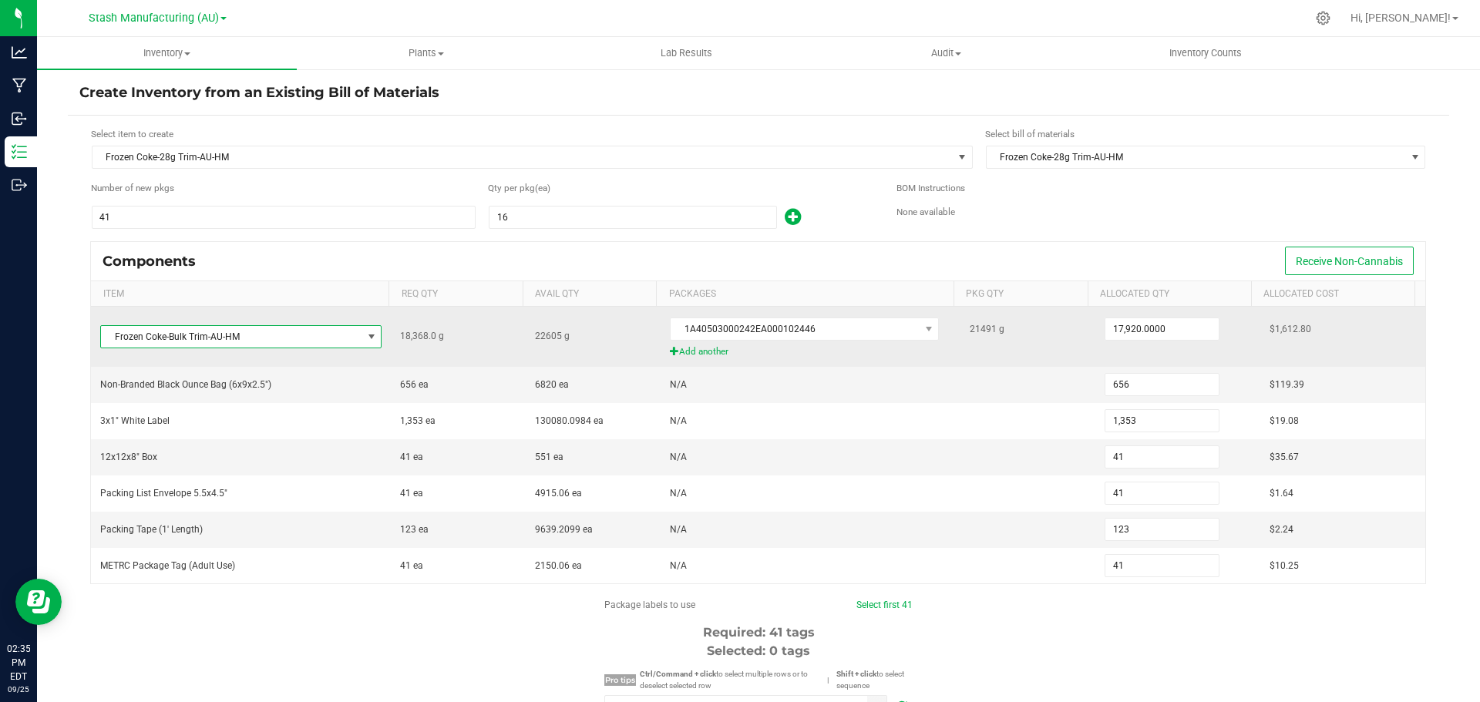
click at [304, 338] on span "Frozen Coke-Bulk Trim-AU-HM" at bounding box center [231, 337] width 261 height 22
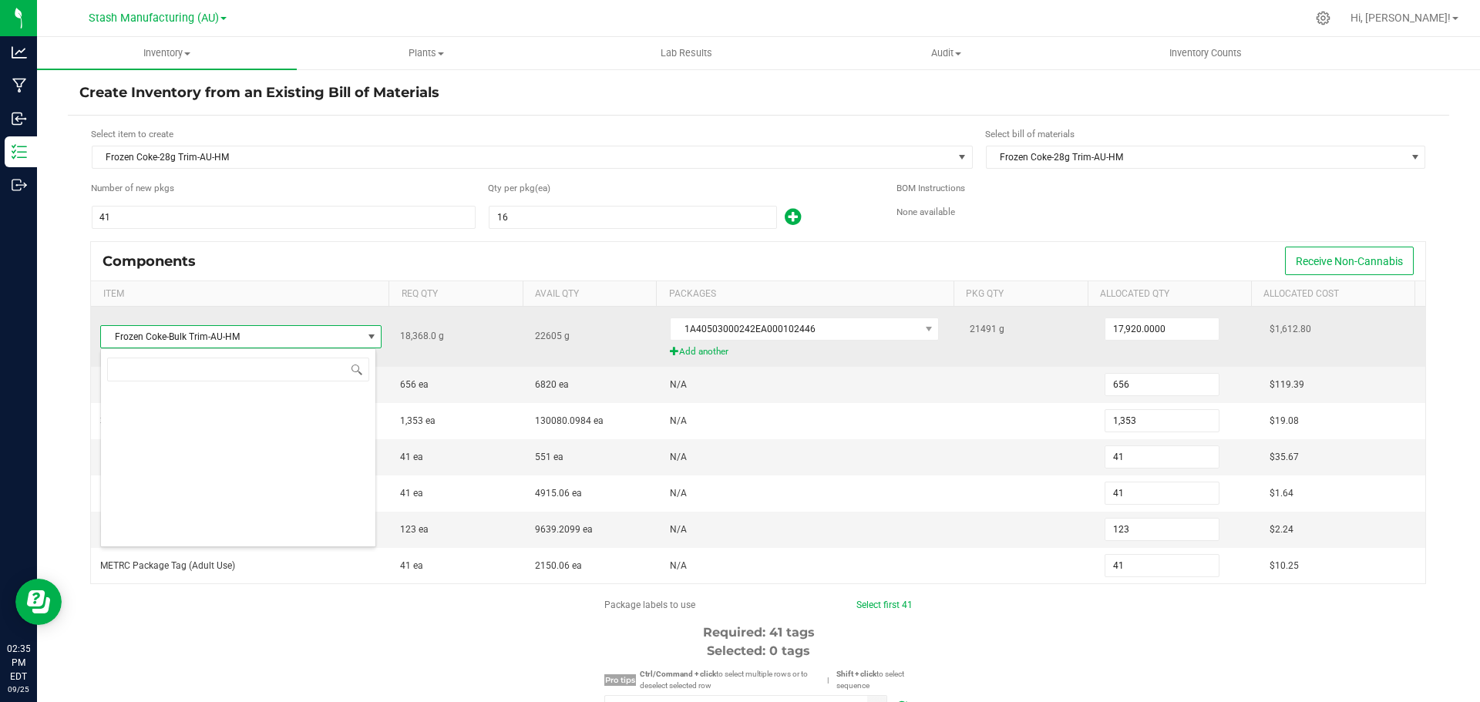
scroll to position [23, 276]
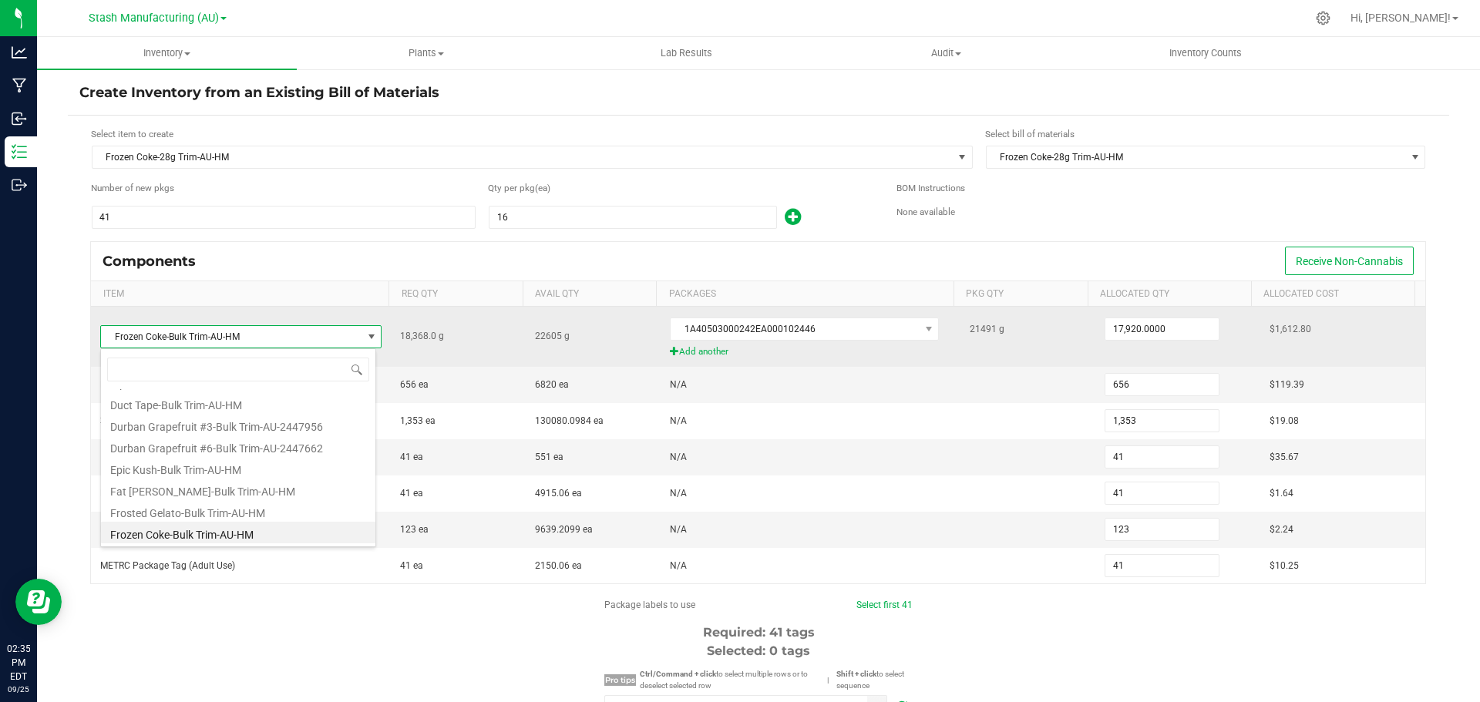
click at [304, 338] on span "Frozen Coke-Bulk Trim-AU-HM" at bounding box center [231, 337] width 261 height 22
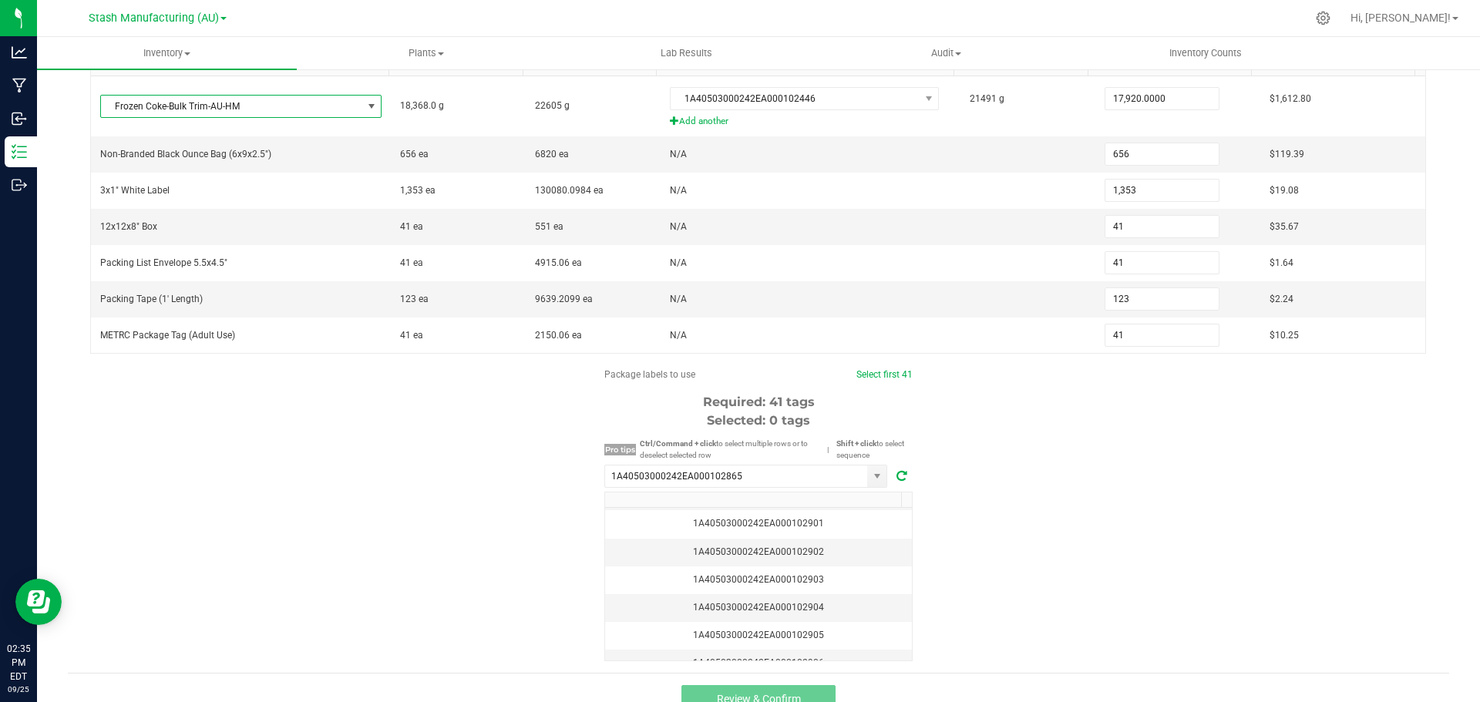
scroll to position [231, 0]
click at [875, 377] on link "Select first 41" at bounding box center [884, 373] width 56 height 11
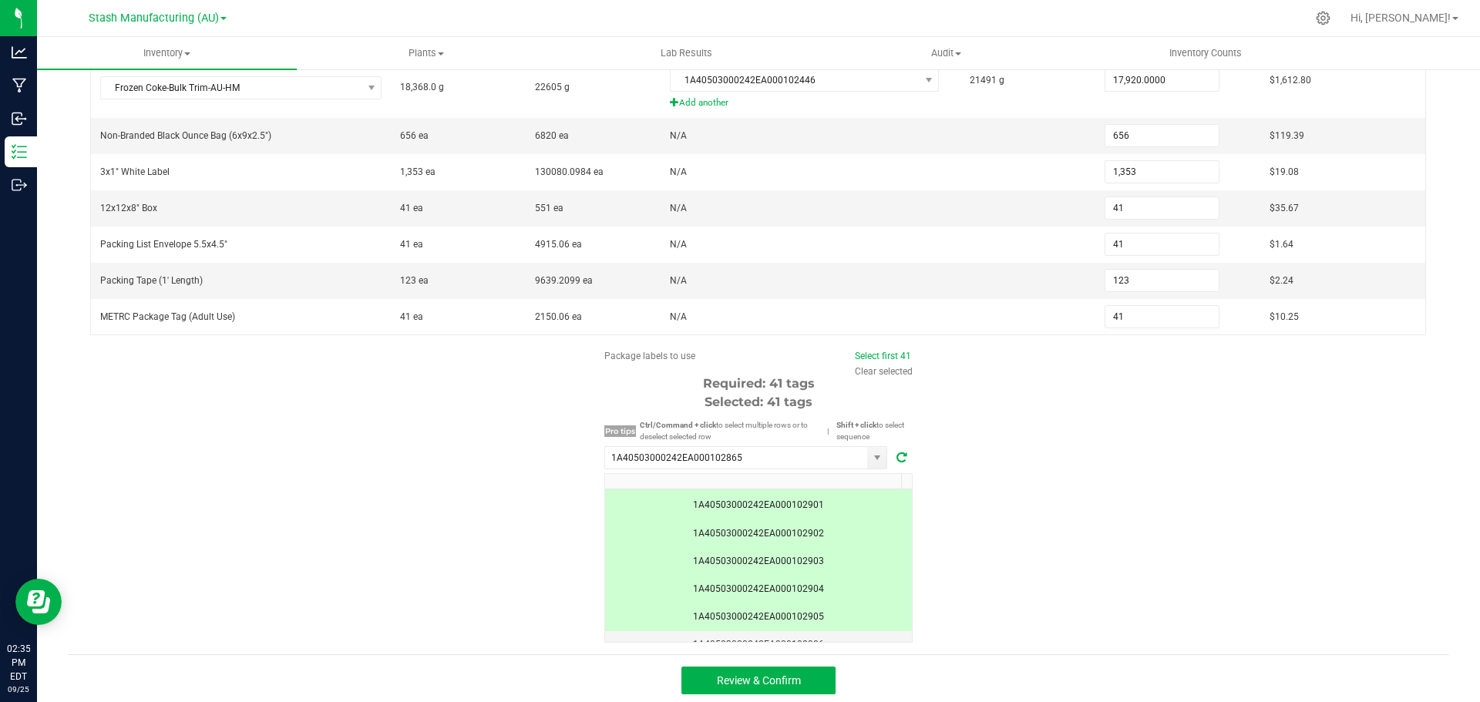
scroll to position [253, 0]
click at [772, 682] on span "Review & Confirm" at bounding box center [759, 677] width 84 height 12
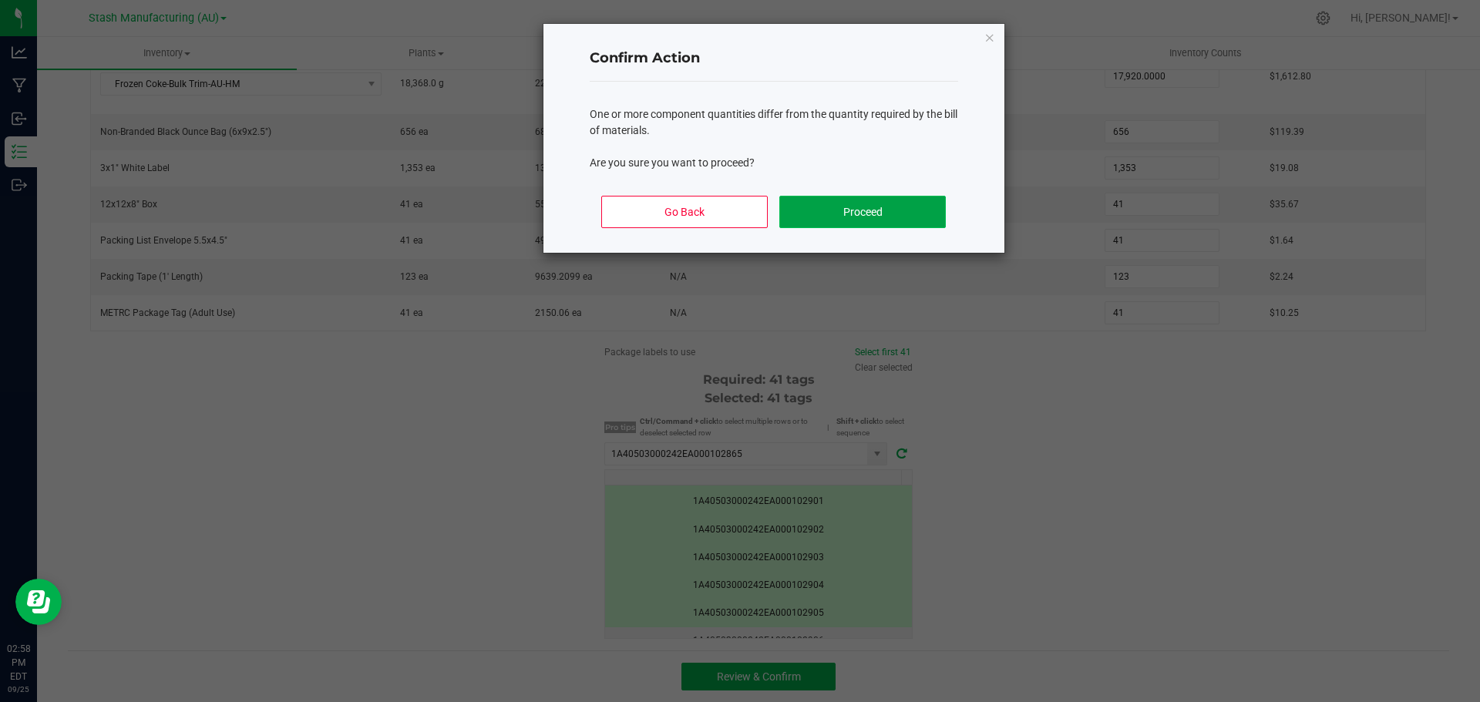
click at [869, 206] on button "Proceed" at bounding box center [862, 212] width 166 height 32
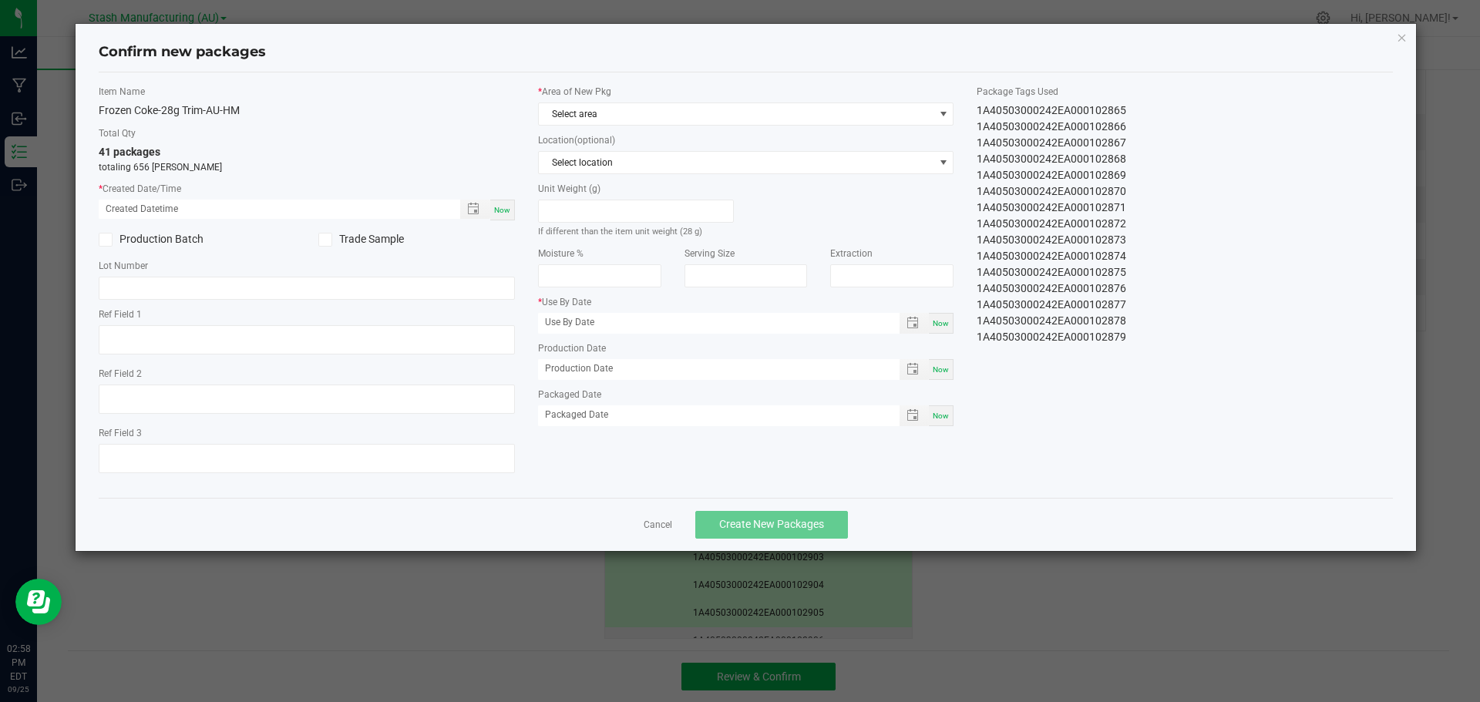
type input "[DATE]"
click at [495, 207] on span "Now" at bounding box center [502, 210] width 16 height 8
type input "[DATE] 02:58 PM"
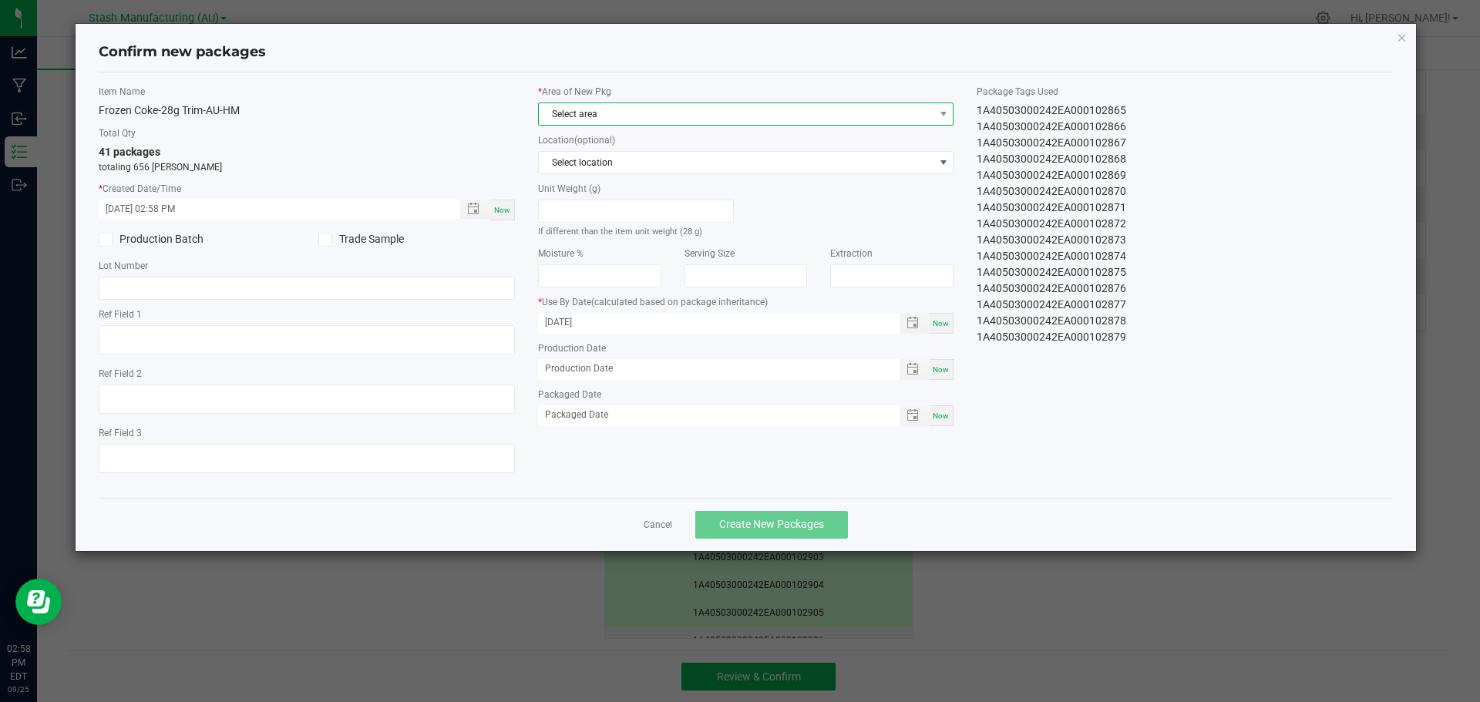
click at [716, 115] on span "Select area" at bounding box center [736, 114] width 395 height 22
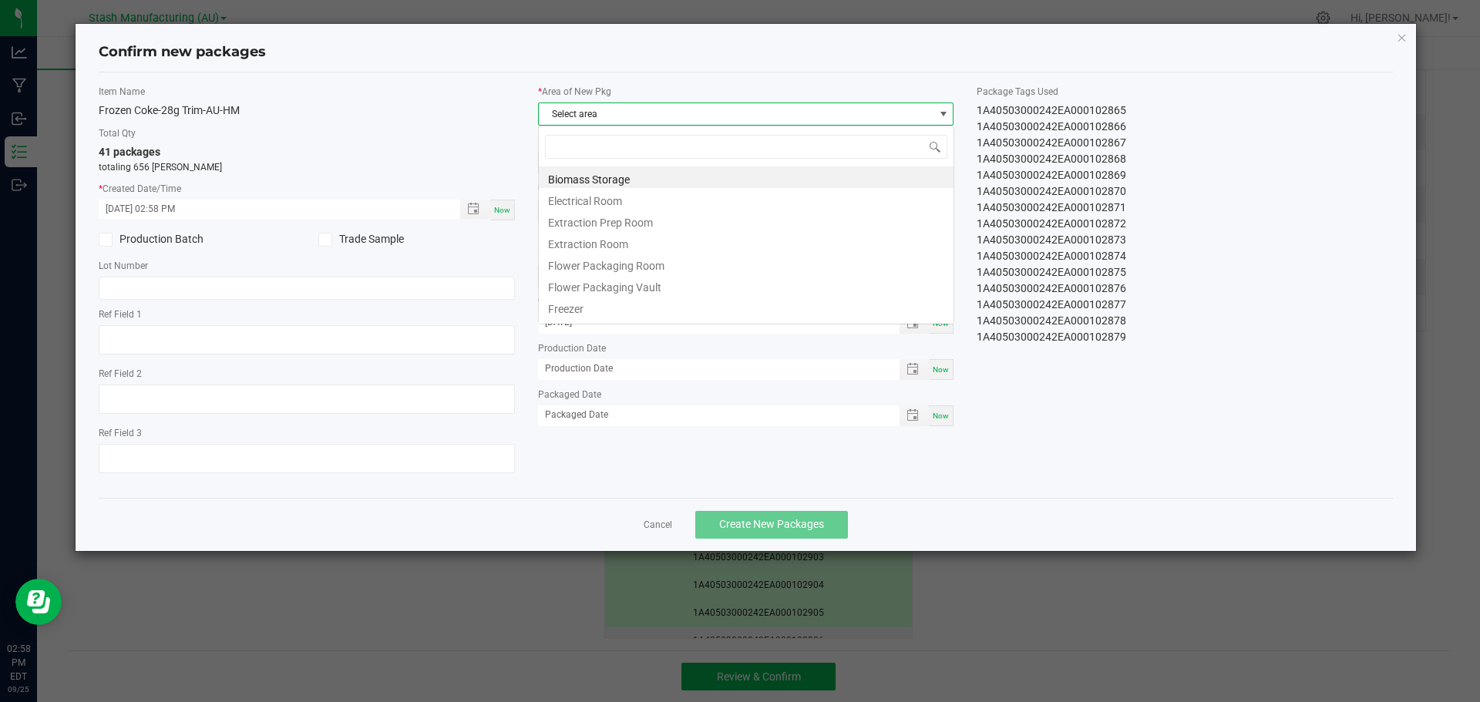
scroll to position [23, 416]
click at [670, 269] on li "Flower Packaging Room" at bounding box center [746, 264] width 415 height 22
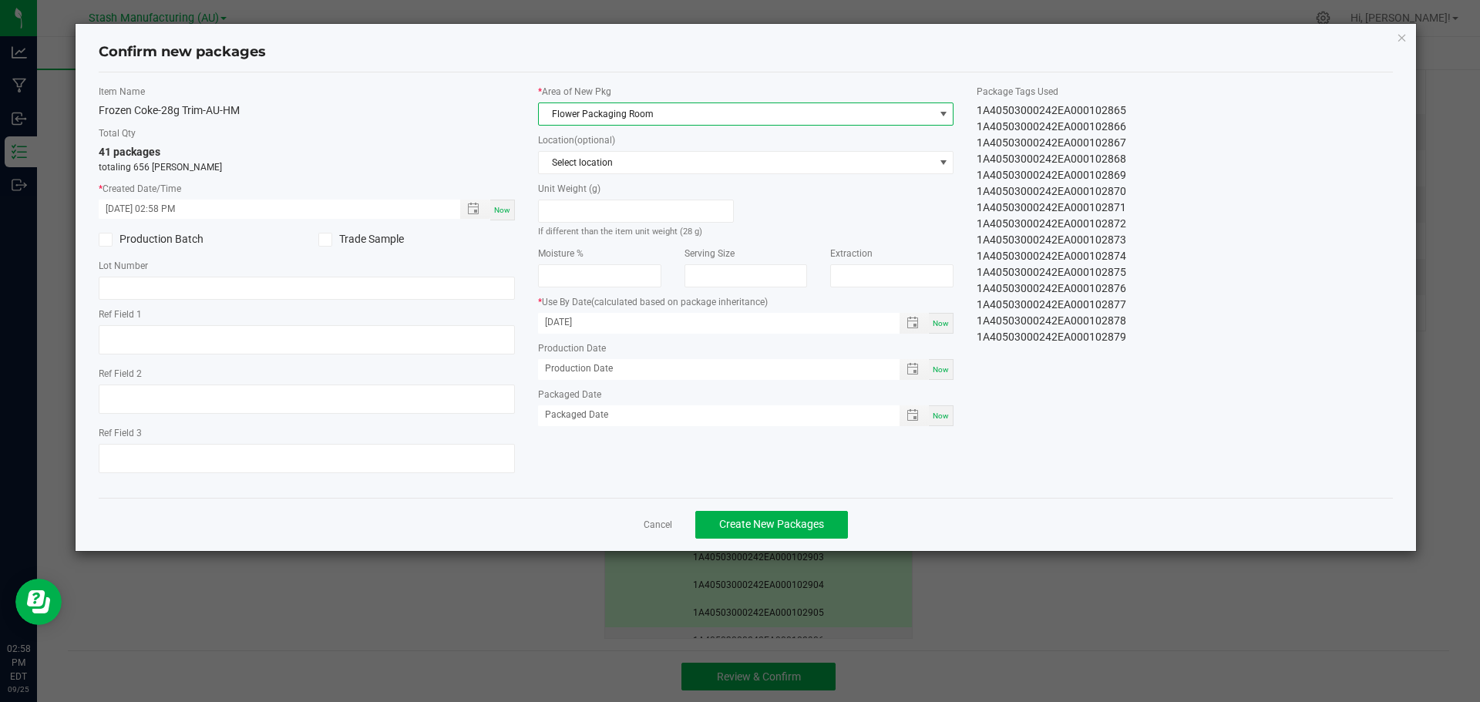
click at [950, 425] on div "Now" at bounding box center [941, 415] width 25 height 21
type input "[DATE]"
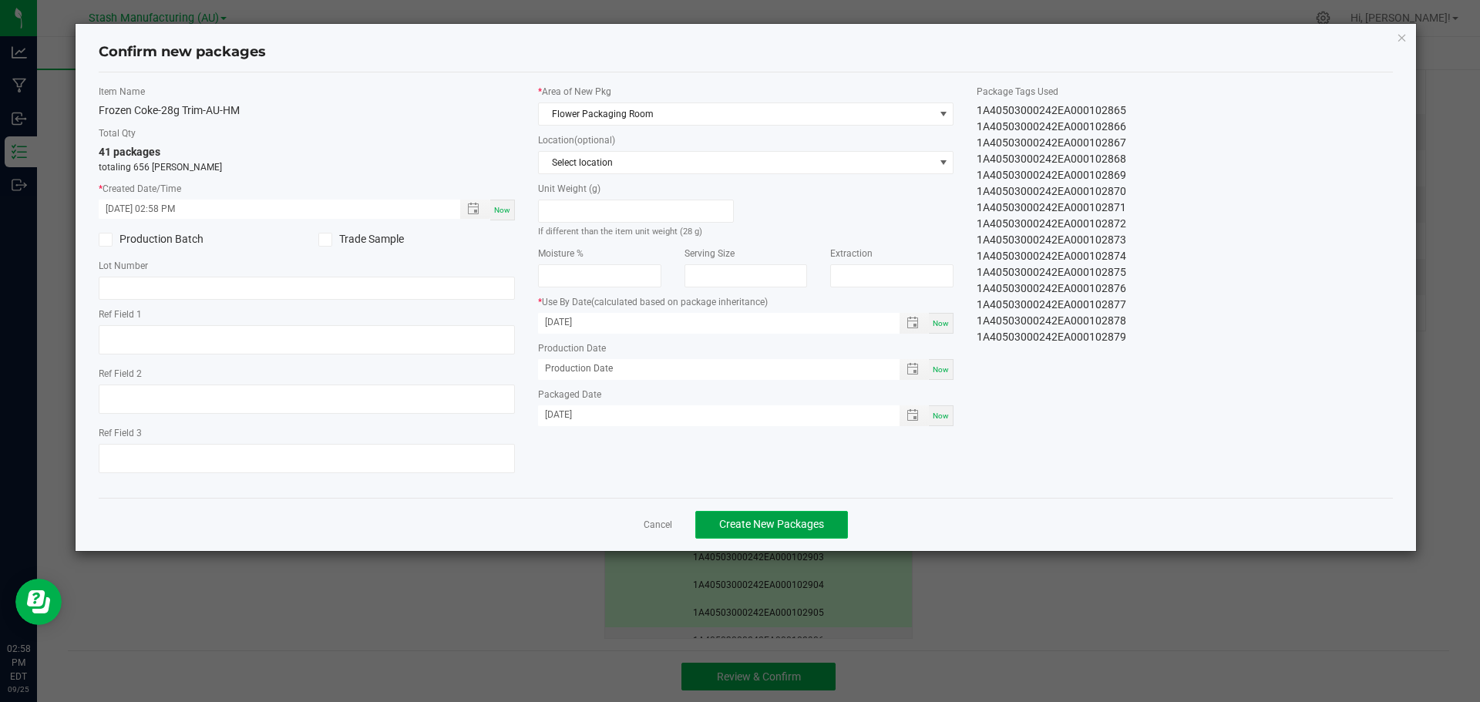
click at [808, 532] on button "Create New Packages" at bounding box center [771, 525] width 153 height 28
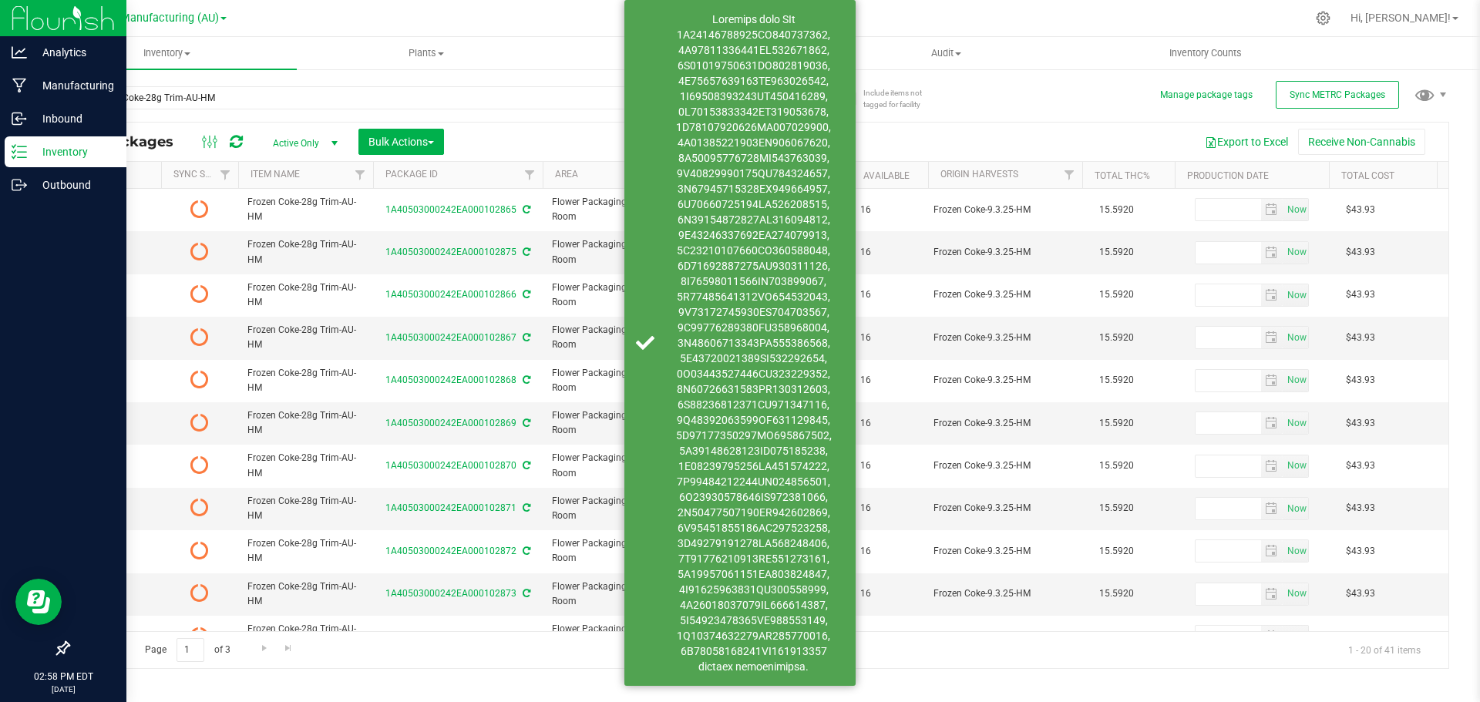
type input "[DATE]"
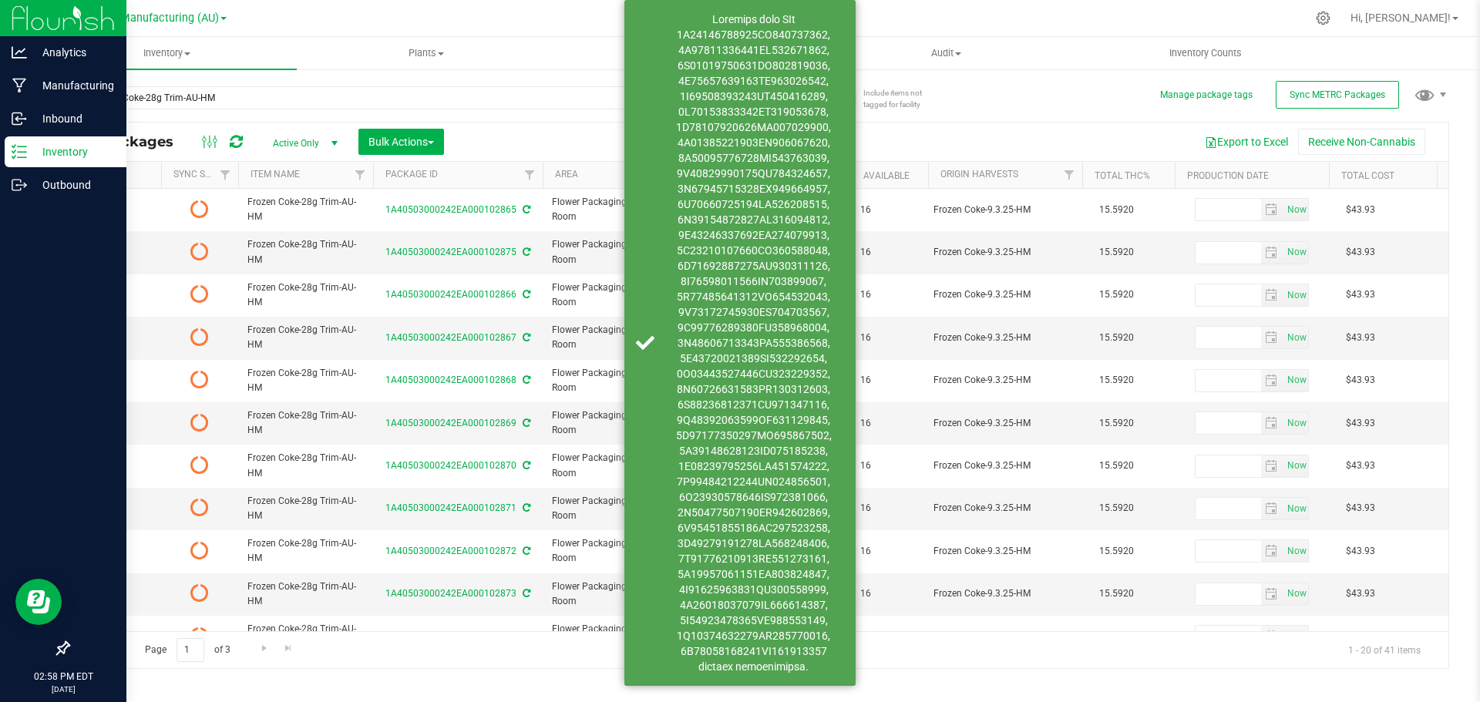
type input "[DATE]"
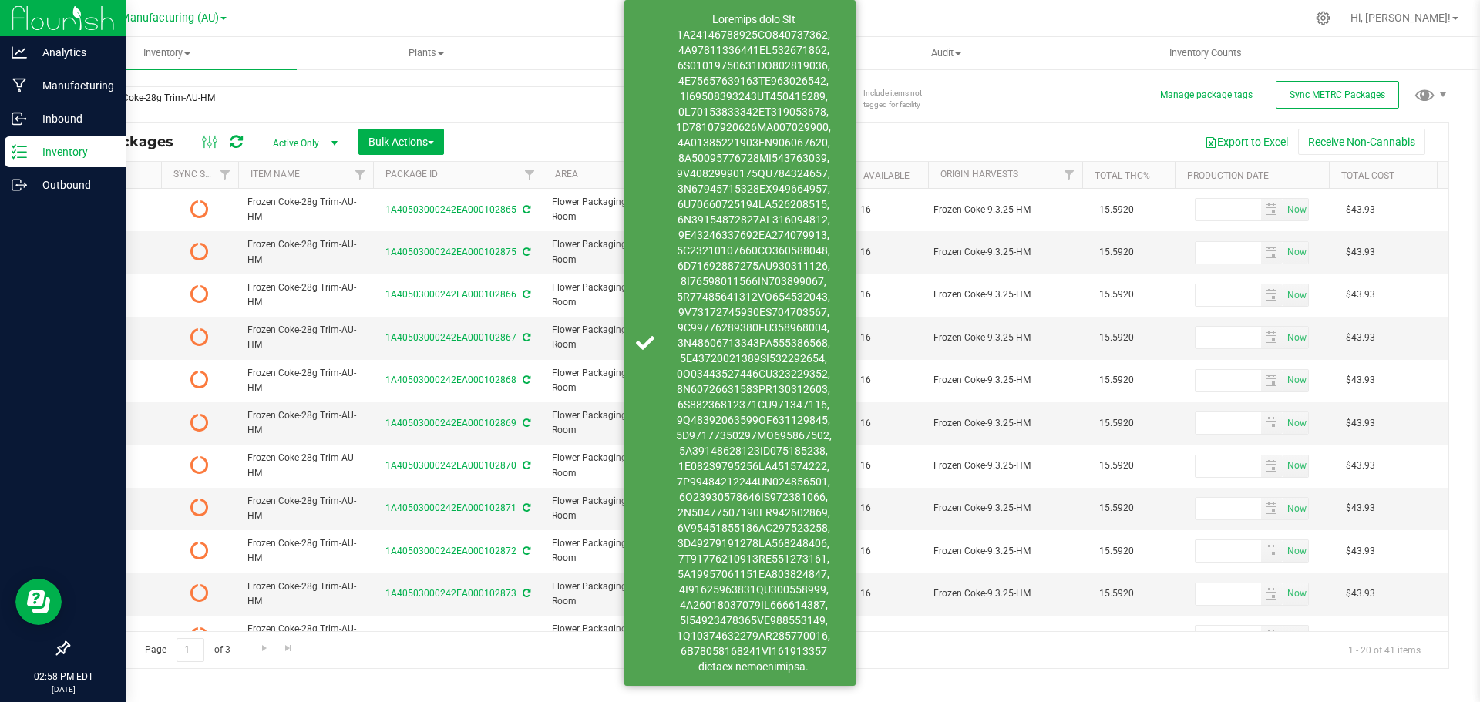
type input "[DATE]"
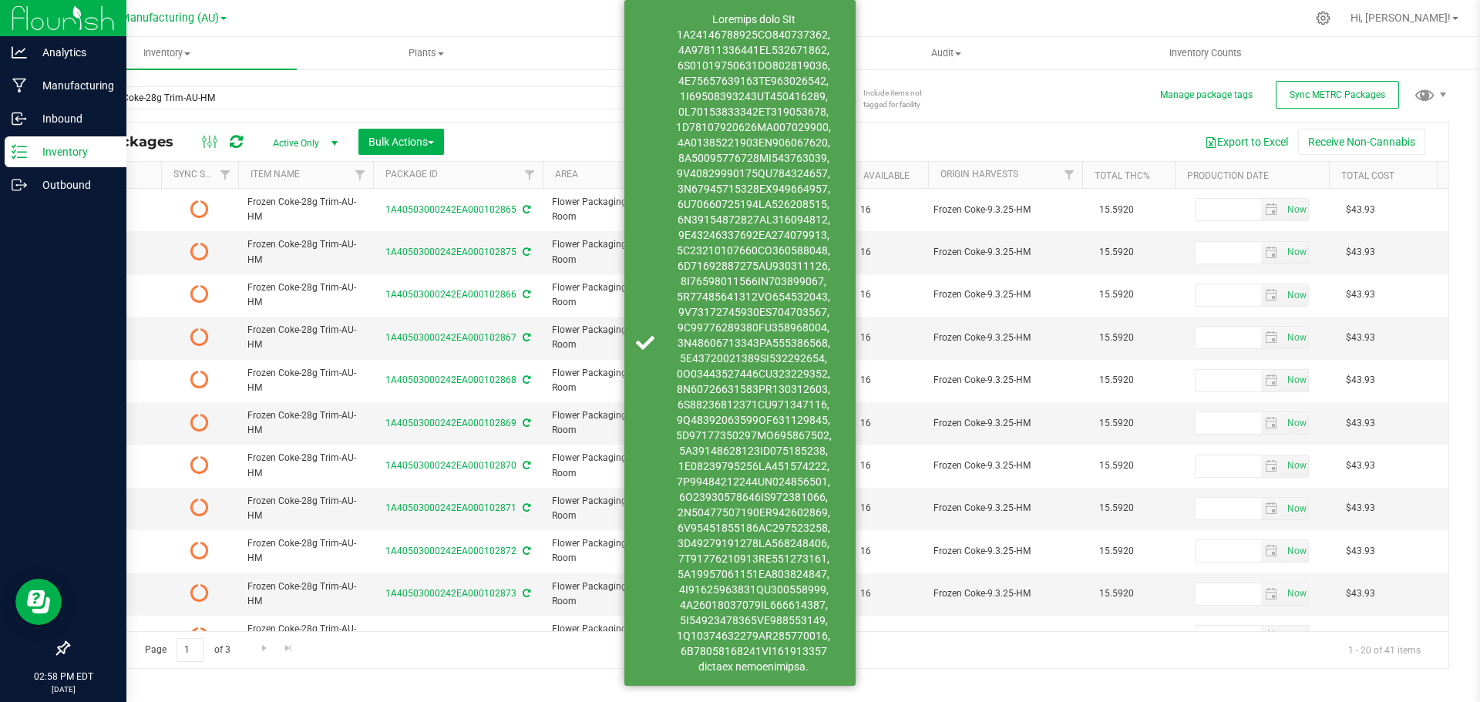
type input "[DATE]"
